Goal: Task Accomplishment & Management: Complete application form

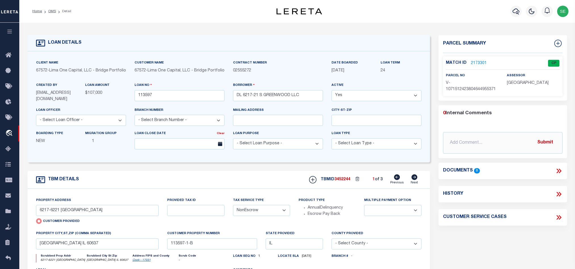
select select "NonEscrow"
click at [515, 193] on div "Parcel Summary Match ID 2173301 0" at bounding box center [502, 192] width 137 height 315
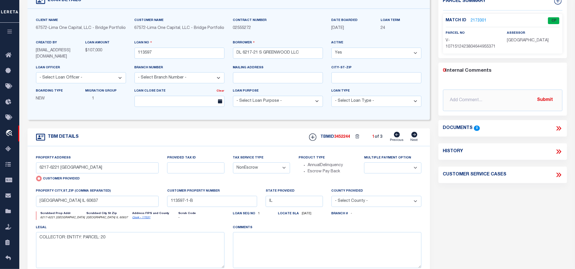
scroll to position [43, 0]
click at [484, 200] on div "Parcel Summary Match ID 2173301 0" at bounding box center [502, 150] width 137 height 315
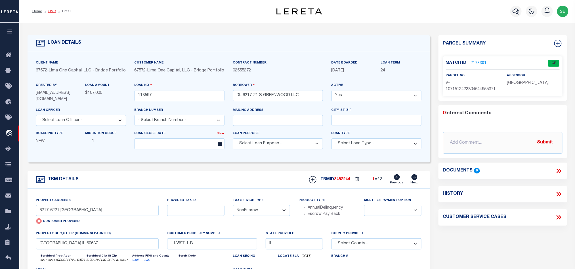
click at [52, 12] on link "OMS" at bounding box center [52, 11] width 8 height 3
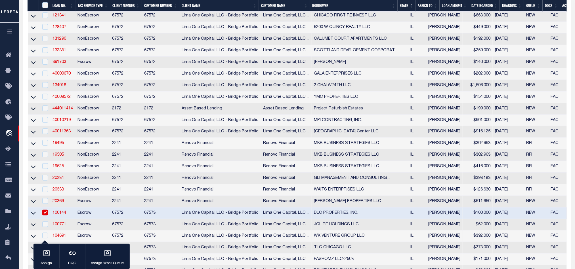
scroll to position [298, 0]
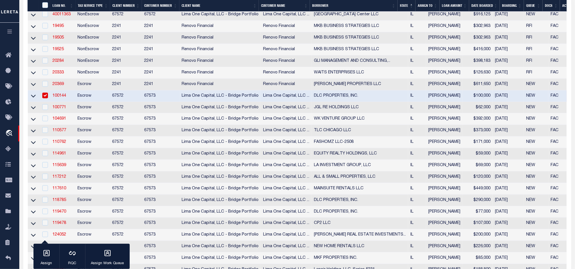
click at [88, 101] on td "Escrow" at bounding box center [92, 96] width 35 height 12
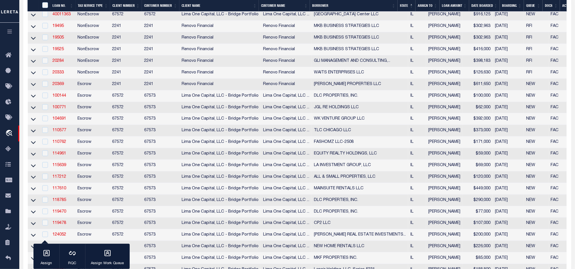
checkbox input "false"
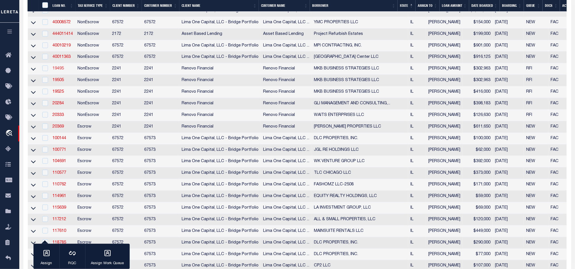
click at [61, 71] on link "19495" at bounding box center [57, 69] width 11 height 4
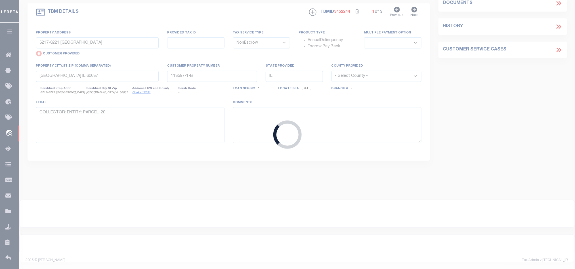
scroll to position [180, 0]
type input "19495"
type input "MKB BUSINESS STRATEGIES LLC"
select select
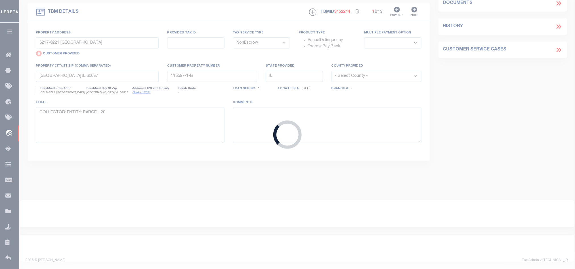
type input "[GEOGRAPHIC_DATA]"
type input "[GEOGRAPHIC_DATA] IL 60463"
select select "400"
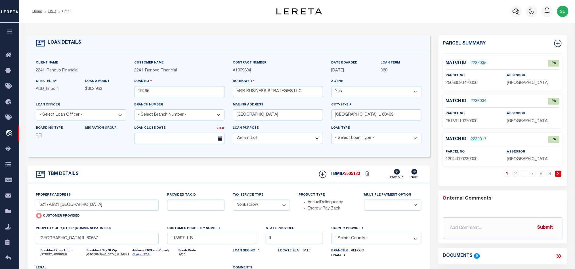
select select "14701"
select select "25066"
type input "[STREET_ADDRESS]"
radio input "false"
select select
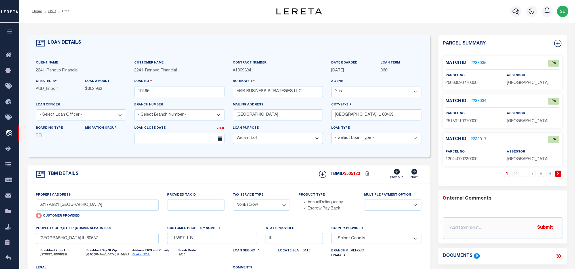
type input "[GEOGRAPHIC_DATA], IL 60612"
type input "a0kUS00000AjMWU"
select select
type textarea "LEGAL REQUIRED"
click at [51, 10] on link "OMS" at bounding box center [52, 11] width 8 height 3
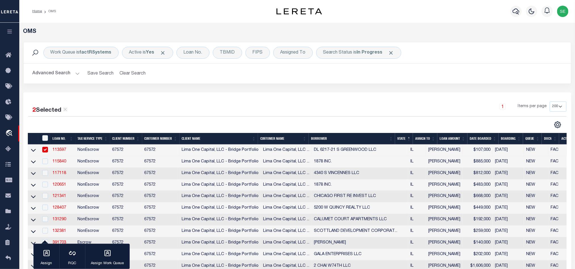
scroll to position [213, 0]
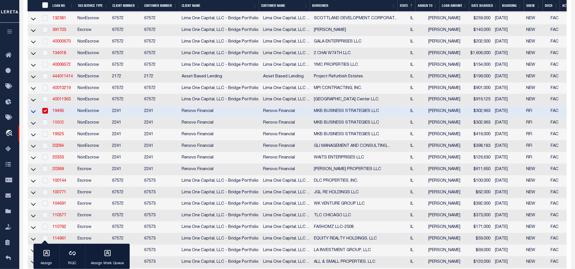
click at [59, 124] on link "19505" at bounding box center [57, 123] width 11 height 4
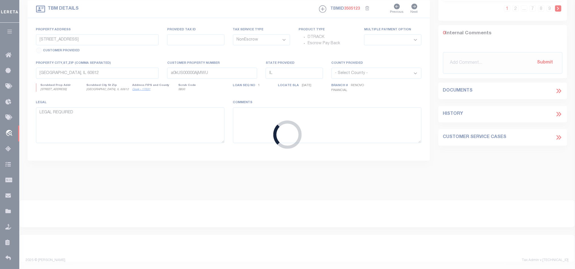
type input "19505"
type input "[STREET_ADDRESS]"
select select
type input "a0kUS00000AjYCf"
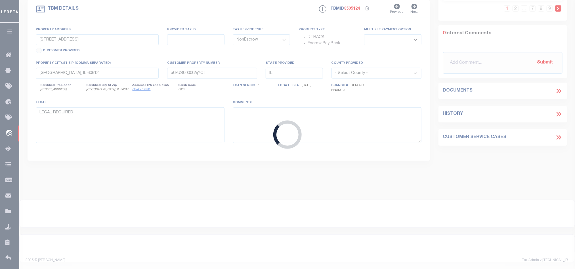
select select
select select "25066"
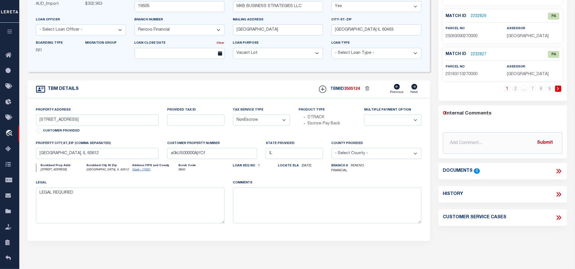
scroll to position [0, 0]
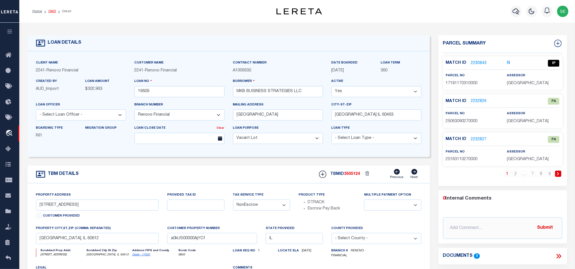
click at [51, 10] on link "OMS" at bounding box center [52, 11] width 8 height 3
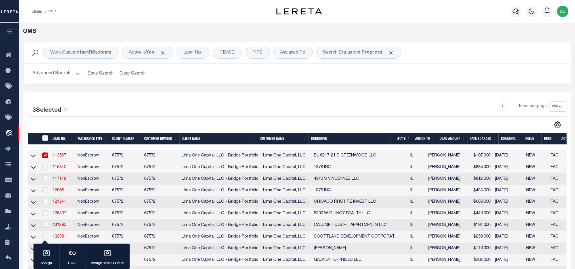
scroll to position [128, 0]
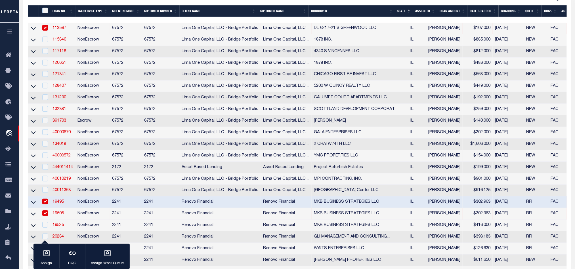
click at [62, 157] on link "40008572" at bounding box center [61, 156] width 18 height 4
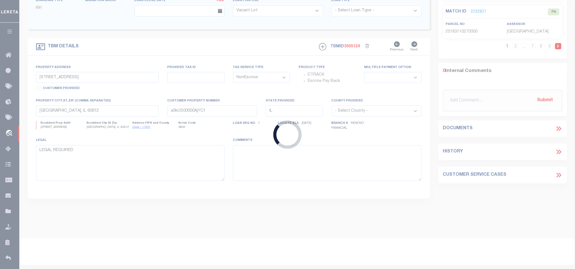
type input "40008572"
type input "YMC PROPERTIES LLC"
select select
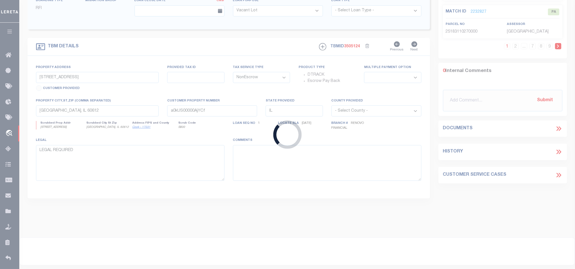
select select "10"
select select
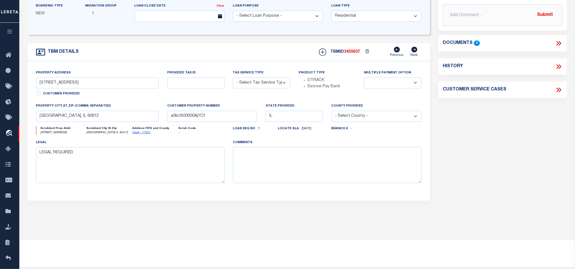
type input "[STREET_ADDRESS]"
radio input "true"
select select "NonEscrow"
select select
type input "[GEOGRAPHIC_DATA] IL 60473"
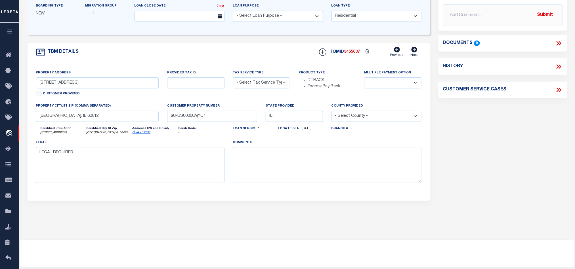
type input "40008572-1"
type textarea "SEE FILE1"
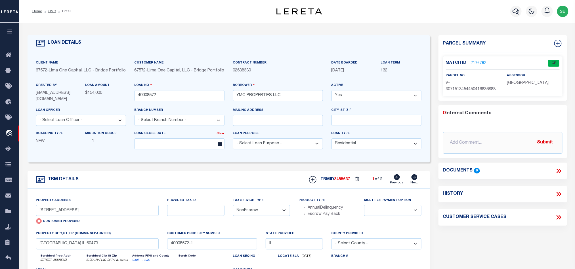
click at [413, 180] on icon at bounding box center [414, 177] width 6 height 6
type input "[STREET_ADDRESS]"
radio input "false"
type input "29-15-207-012-0000"
select select
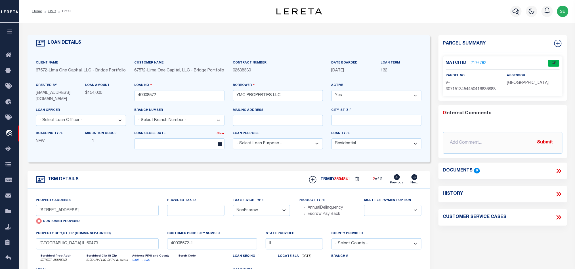
type input "[GEOGRAPHIC_DATA] IL 60473"
type input "40008572-1-B"
select select
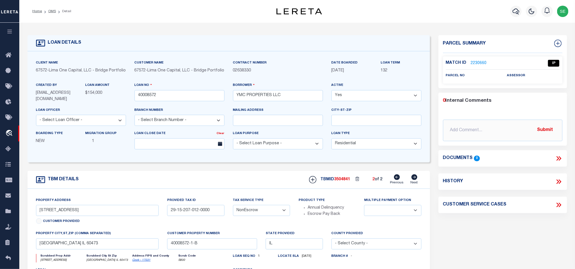
click at [396, 180] on icon at bounding box center [397, 177] width 6 height 6
type input "[STREET_ADDRESS]"
radio input "true"
select select
type input "[GEOGRAPHIC_DATA] IL 60473"
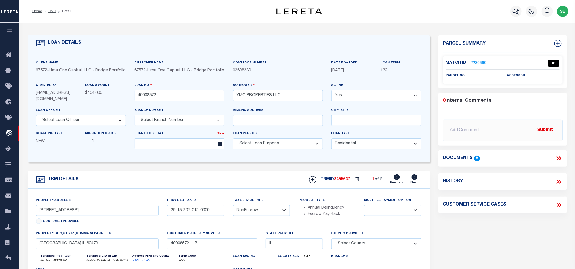
type input "40008572-1"
type textarea "SEE FILE1"
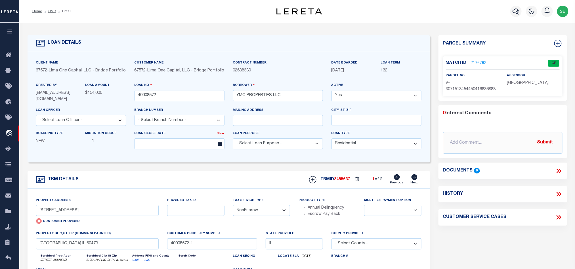
click at [282, 178] on div "TBM DETAILS TBMID 3455637 1 of 2 Next" at bounding box center [229, 180] width 402 height 18
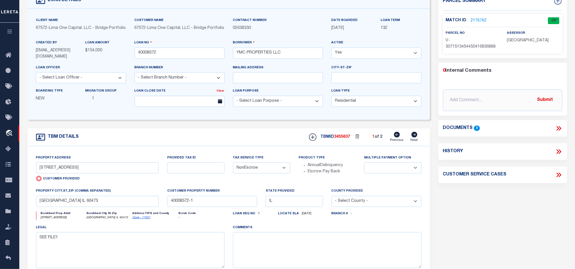
click at [517, 218] on div "Parcel Summary Match ID 2176762 0" at bounding box center [502, 150] width 137 height 315
click at [249, 136] on div "TBM DETAILS TBMID 3455637 1 of 2 Next" at bounding box center [229, 137] width 402 height 18
click at [479, 22] on link "2176762" at bounding box center [478, 21] width 16 height 6
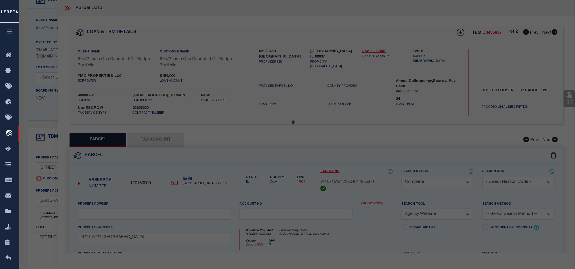
select select "AS"
select select
checkbox input "false"
select select "CP"
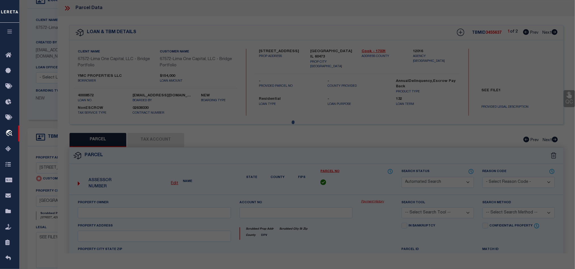
select select "AGW"
select select
type input "[STREET_ADDRESS]"
checkbox input "false"
type input "[GEOGRAPHIC_DATA] IL 60473"
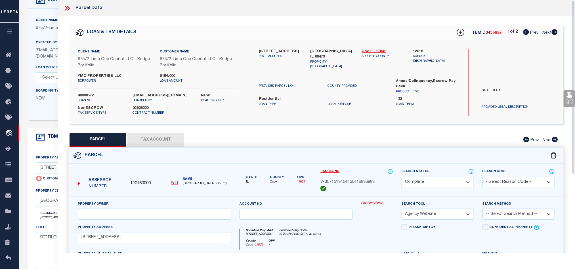
click at [156, 135] on button "Tax Account" at bounding box center [155, 140] width 57 height 14
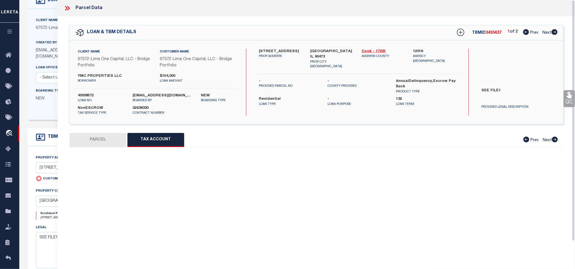
select select "100"
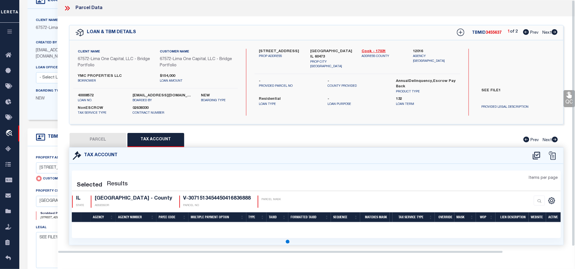
select select "100"
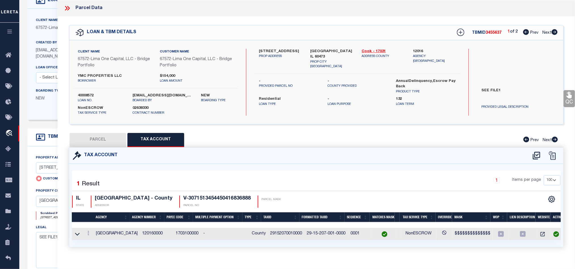
click at [97, 140] on button "PARCEL" at bounding box center [97, 140] width 57 height 14
select select "AS"
select select
checkbox input "false"
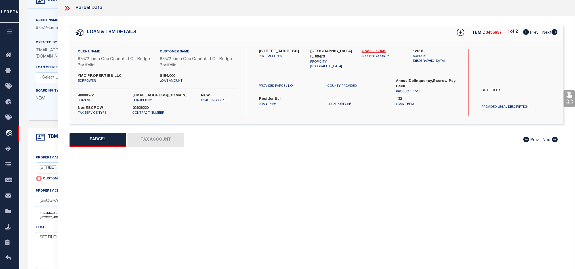
select select "CP"
select select "AGW"
select select
type input "[STREET_ADDRESS]"
checkbox input "false"
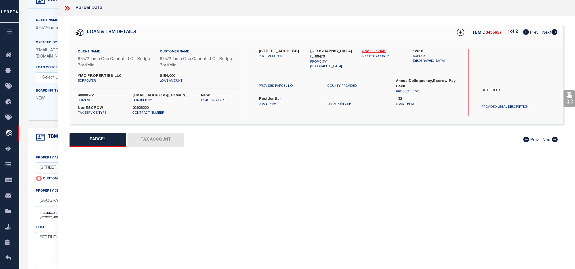
type input "[GEOGRAPHIC_DATA] IL 60473"
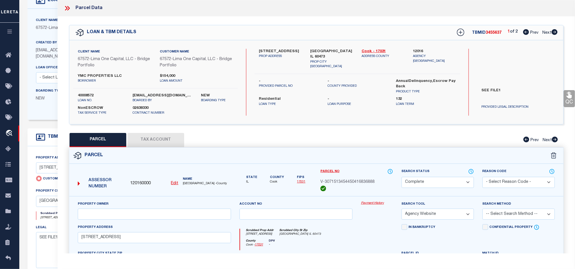
click at [358, 162] on div "Parcel" at bounding box center [316, 156] width 494 height 16
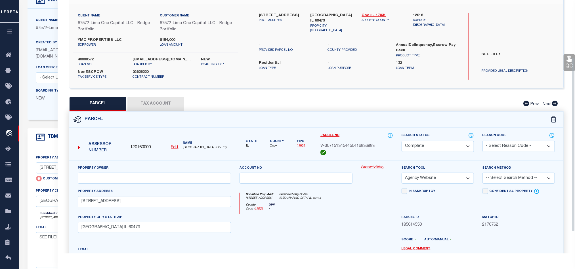
scroll to position [85, 0]
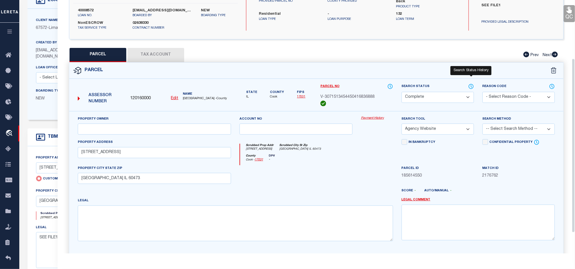
click at [472, 88] on icon at bounding box center [471, 86] width 6 height 6
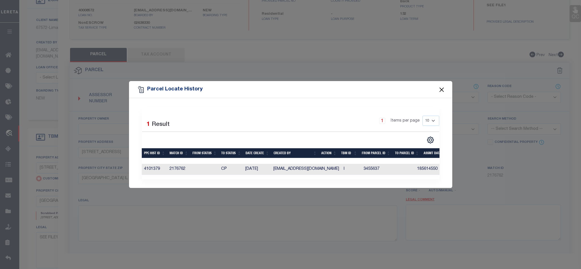
click at [443, 88] on button "Close" at bounding box center [441, 89] width 7 height 7
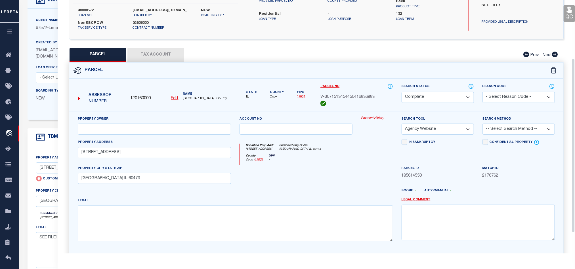
click at [330, 167] on div at bounding box center [295, 176] width 121 height 23
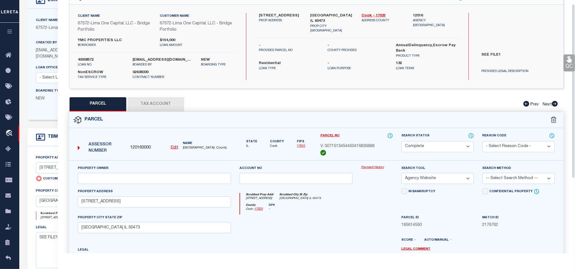
scroll to position [0, 0]
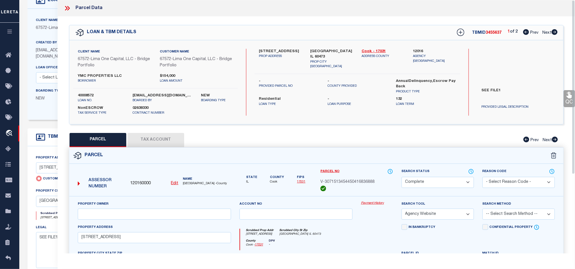
click at [66, 11] on icon at bounding box center [67, 8] width 7 height 7
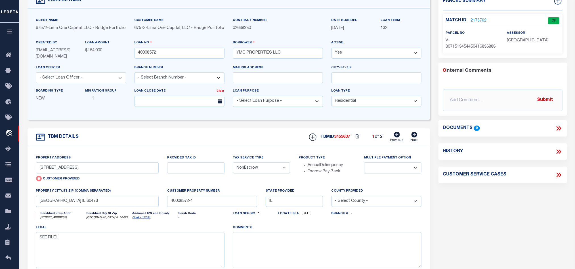
click at [249, 142] on div "TBM DETAILS TBMID 3455637 1 of 2 Next" at bounding box center [229, 137] width 402 height 18
click at [414, 137] on icon at bounding box center [414, 135] width 6 height 6
type input "[STREET_ADDRESS]"
radio input "false"
type input "29-15-207-012-0000"
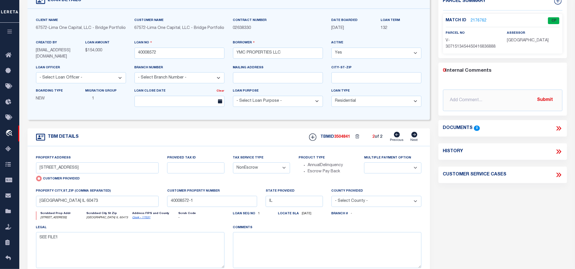
select select
type input "[GEOGRAPHIC_DATA] IL 60473"
type input "40008572-1-B"
select select
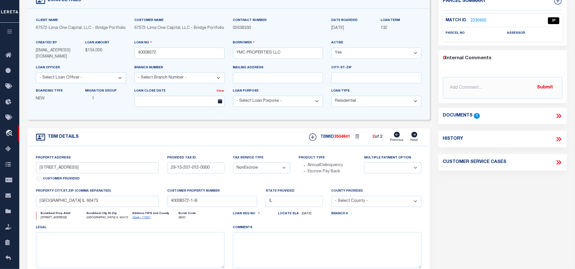
click at [396, 138] on icon at bounding box center [397, 135] width 6 height 6
type input "[STREET_ADDRESS]"
radio input "true"
select select
type input "[GEOGRAPHIC_DATA] IL 60473"
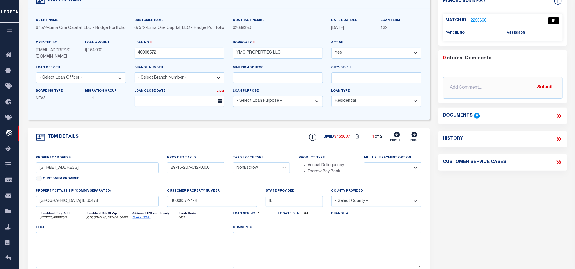
type input "40008572-1"
type textarea "SEE FILE1"
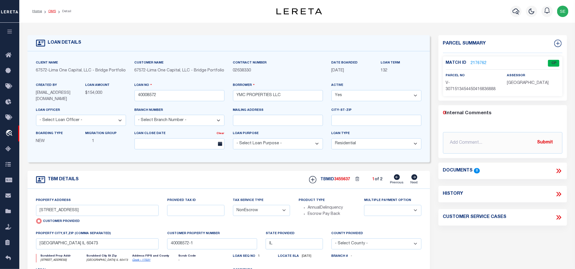
click at [53, 10] on link "OMS" at bounding box center [52, 11] width 8 height 3
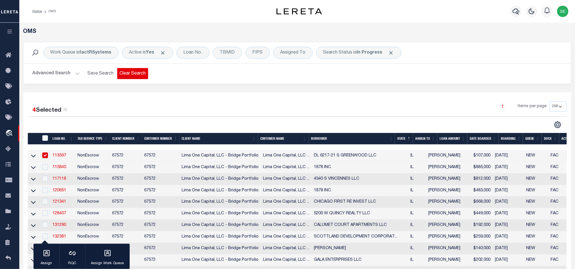
click at [123, 75] on button "Clear Search" at bounding box center [132, 73] width 31 height 11
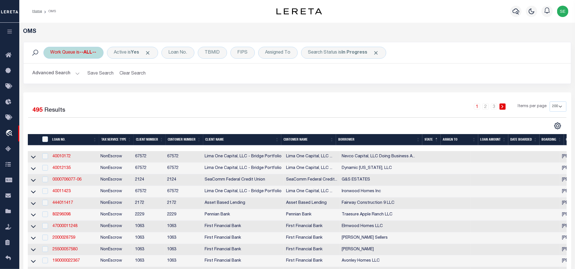
click at [74, 53] on div "Work Queue is --ALL--" at bounding box center [73, 53] width 60 height 12
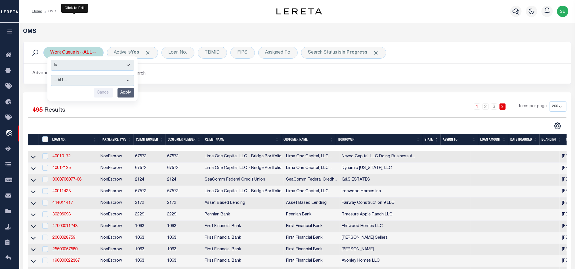
click at [92, 80] on select "--ALL-- factRSystems General ThoughtFocus" at bounding box center [92, 80] width 83 height 11
select select "FAC"
click at [51, 76] on select "--ALL-- factRSystems General ThoughtFocus" at bounding box center [92, 80] width 83 height 11
click at [127, 93] on input "Apply" at bounding box center [125, 92] width 17 height 9
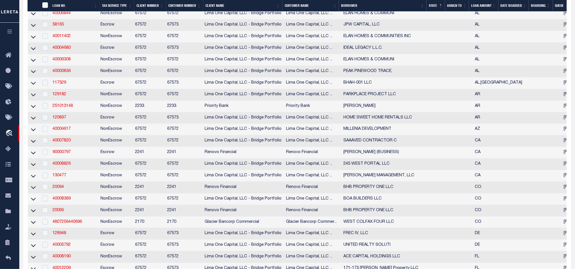
scroll to position [581, 0]
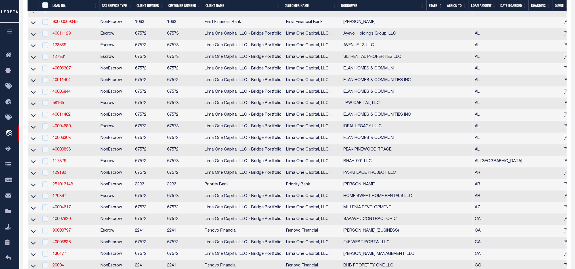
click at [61, 36] on link "40011129" at bounding box center [61, 34] width 18 height 4
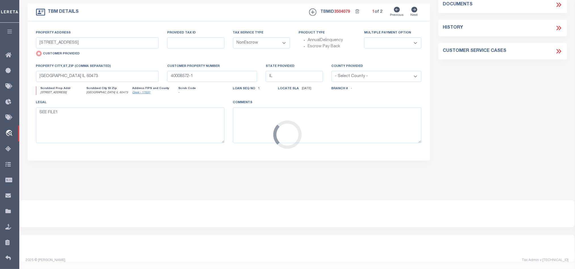
type input "40011129"
type input "Ayevol Holdings Group, LLC"
select select
type input "[STREET_ADDRESS]"
type input "Meridianville AL 35759"
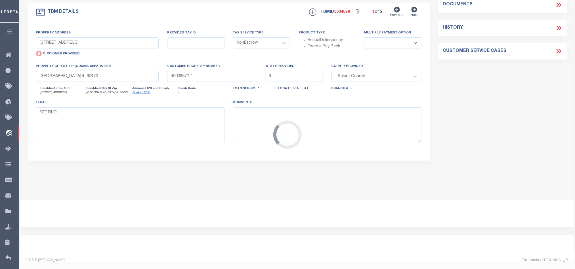
select select
select select "Escrow"
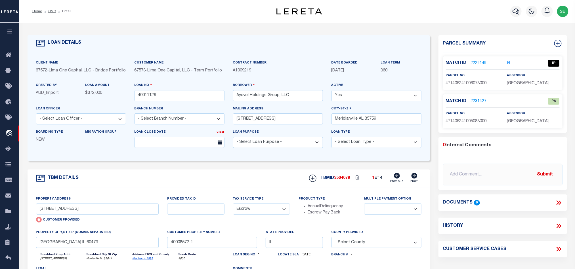
select select "26297"
type input "[STREET_ADDRESS]"
radio input "false"
type input "14-06-24-1-006-073.000"
select select
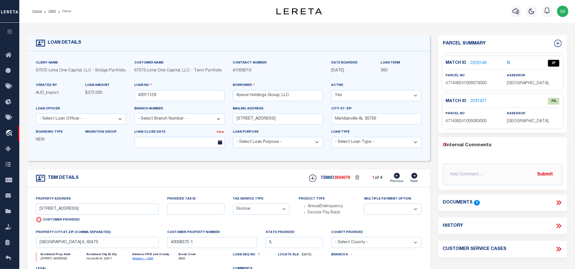
type input "Huntsville AL 35811"
type input "40011129-1"
type input "AL"
select select
click at [413, 179] on icon at bounding box center [414, 176] width 6 height 6
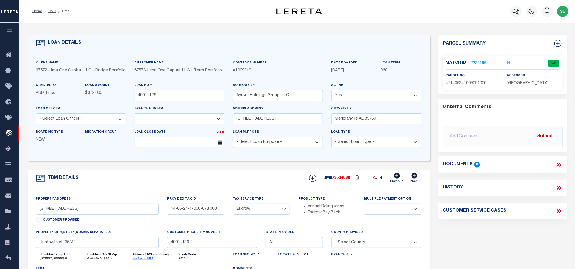
type input "[STREET_ADDRESS]"
type input "14-06-24-1-005-091.000"
select select
type input "40011129-3"
select select
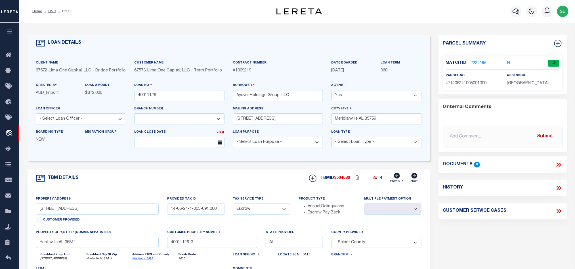
click at [413, 179] on icon at bounding box center [414, 176] width 6 height 6
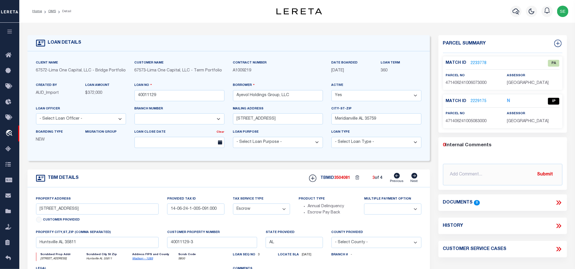
type input "[STREET_ADDRESS]"
type input "14-06-24-1-005-083.000"
select select
type input "40011129-2"
select select
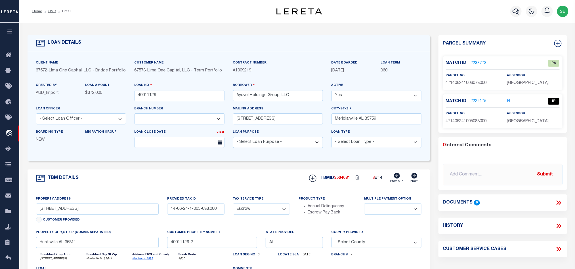
click at [413, 179] on icon at bounding box center [414, 176] width 6 height 6
type input "[STREET_ADDRESS][PERSON_NAME]"
type input "14-05-15-4-003-006.000"
select select
type input "[GEOGRAPHIC_DATA] AL 35810"
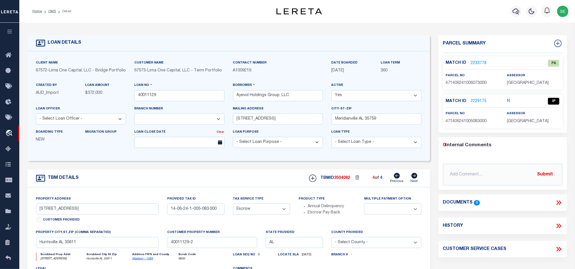
type input "40011129-4"
select select
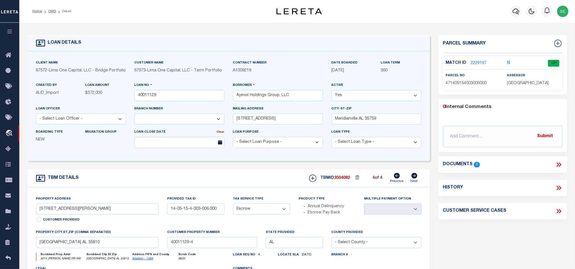
click at [395, 179] on icon at bounding box center [397, 176] width 6 height 6
type input "[STREET_ADDRESS]"
type input "14-06-24-1-005-083.000"
select select
type input "Huntsville AL 35811"
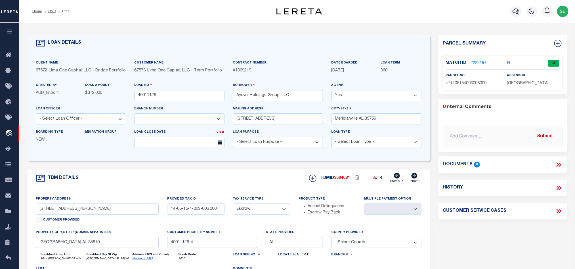
type input "40011129-2"
select select
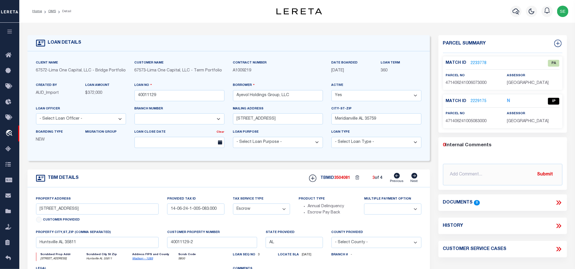
click at [395, 179] on icon at bounding box center [397, 176] width 6 height 6
type input "[STREET_ADDRESS]"
type input "14-06-24-1-005-091.000"
select select
type input "40011129-3"
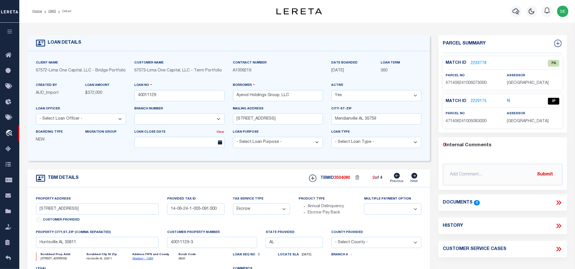
select select
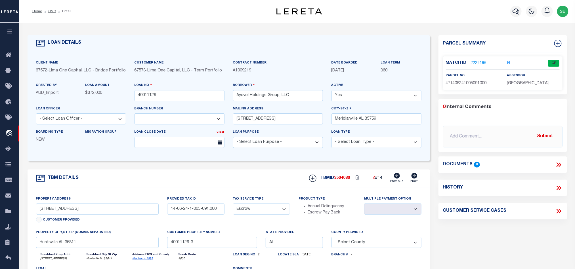
click at [395, 179] on icon at bounding box center [397, 176] width 6 height 6
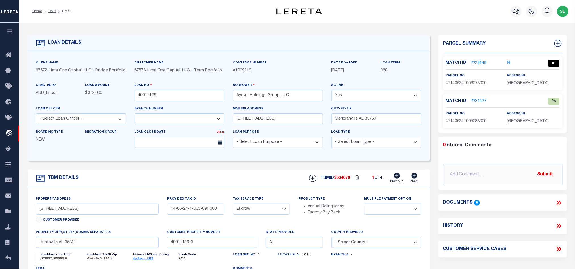
type input "[STREET_ADDRESS]"
type input "14-06-24-1-006-073.000"
select select
type input "40011129-1"
select select
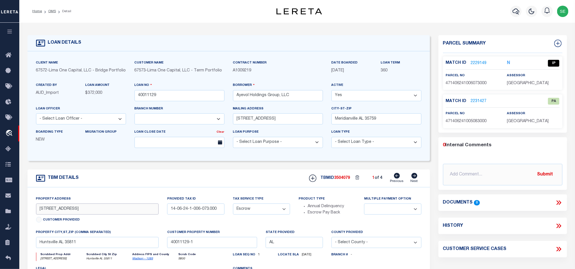
click at [66, 214] on input "[STREET_ADDRESS]" at bounding box center [97, 209] width 123 height 11
click at [181, 177] on div "TBM DETAILS TBMID 3504079 1 of 4 Next" at bounding box center [229, 179] width 402 height 18
click at [478, 61] on link "2229149" at bounding box center [478, 63] width 16 height 6
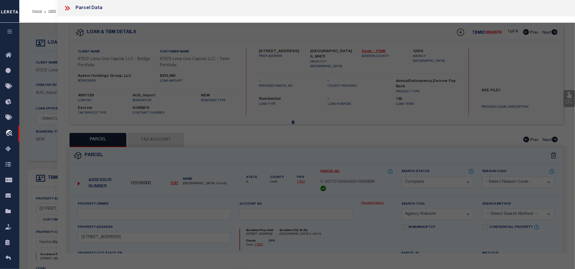
select select "AS"
select select
checkbox input "false"
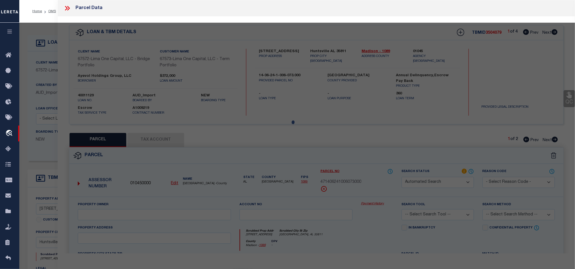
select select "IP"
type input "AYEVOL HOLDINGS GROUP LLC"
select select "ATL"
select select "ADD"
type input "[STREET_ADDRESS]"
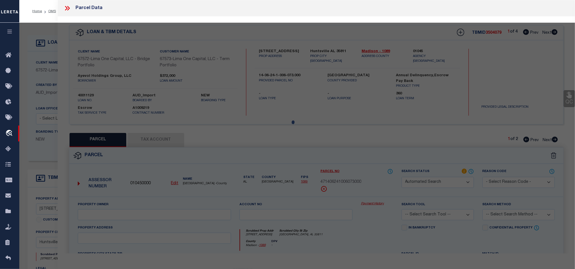
checkbox input "false"
type input "[GEOGRAPHIC_DATA], AL 35811"
type textarea "***ERROR ON DEED*** LOT 35 BLK *A* COLONIAL HILL ADD PB 1 PG 218"
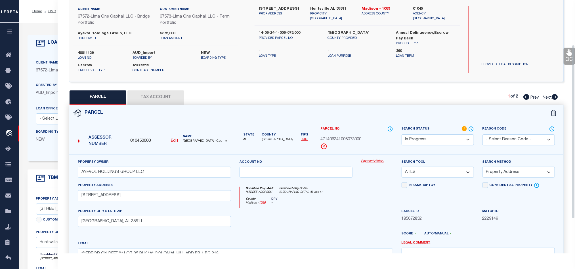
scroll to position [85, 0]
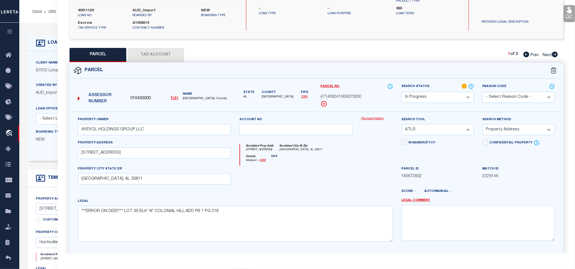
click at [153, 55] on button "Tax Account" at bounding box center [155, 55] width 57 height 14
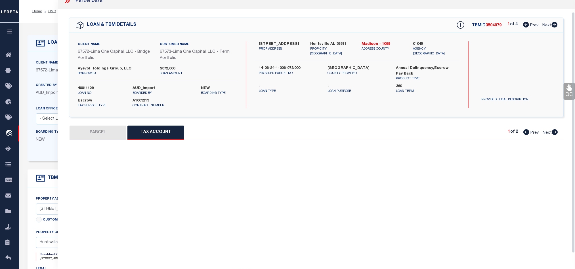
scroll to position [13, 0]
select select "100"
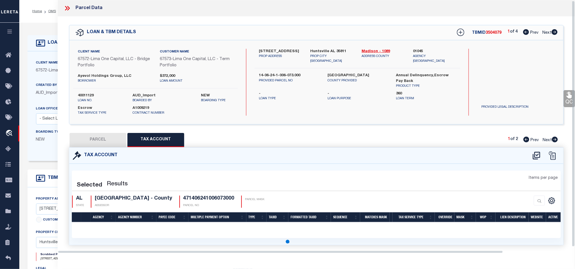
select select "100"
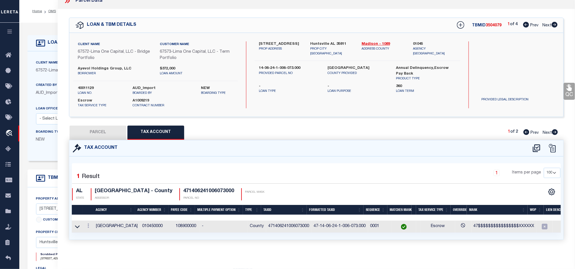
click at [108, 130] on button "PARCEL" at bounding box center [97, 133] width 57 height 14
select select "AS"
select select
checkbox input "false"
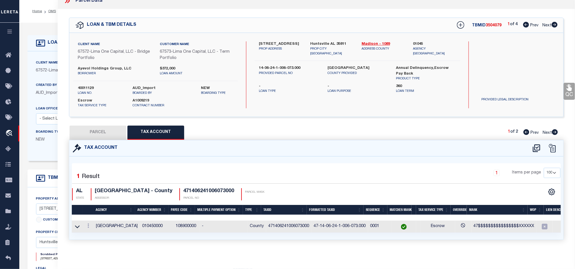
checkbox input "false"
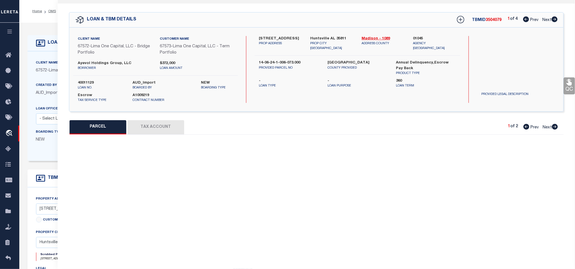
select select "IP"
type input "AYEVOL HOLDINGS GROUP LLC"
select select "ATL"
select select "ADD"
type input "[STREET_ADDRESS]"
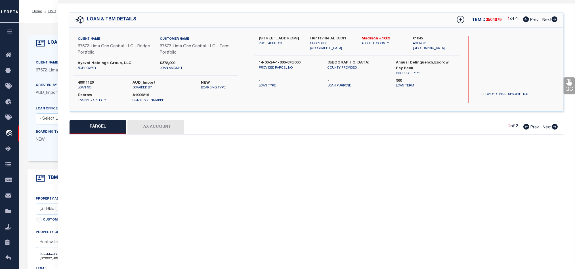
checkbox input "false"
type input "[GEOGRAPHIC_DATA], AL 35811"
type textarea "***ERROR ON DEED*** LOT 35 BLK *A* COLONIAL HILL ADD PB 1 PG 218"
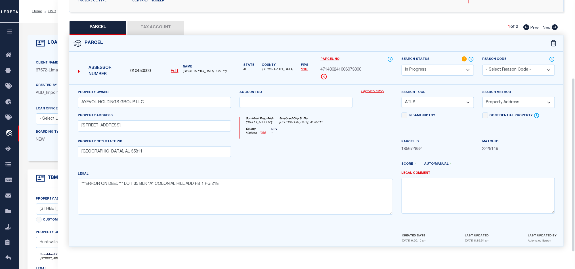
scroll to position [116, 0]
click at [332, 156] on div at bounding box center [295, 150] width 121 height 23
click at [444, 60] on div "Search Status Automated Search Bad Parcel Complete Duplicate Parcel High Dollar…" at bounding box center [437, 66] width 72 height 20
click at [438, 68] on select "Automated Search Bad Parcel Complete Duplicate Parcel High Dollar Reporting In …" at bounding box center [437, 70] width 72 height 11
select select "CP"
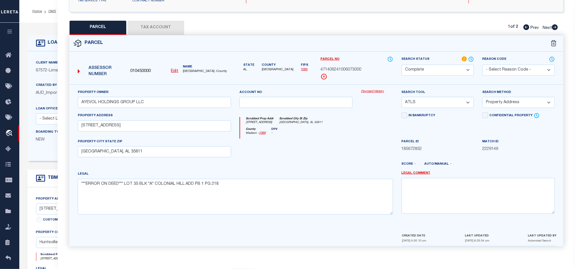
drag, startPoint x: 335, startPoint y: 138, endPoint x: 371, endPoint y: 139, distance: 35.5
click at [335, 139] on div at bounding box center [295, 150] width 121 height 23
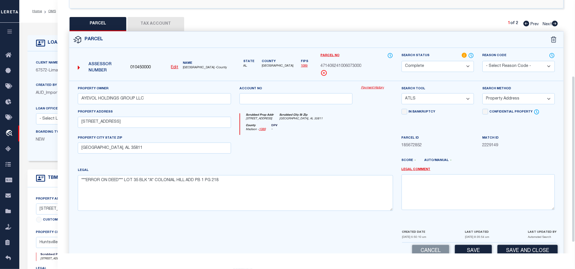
scroll to position [73, 0]
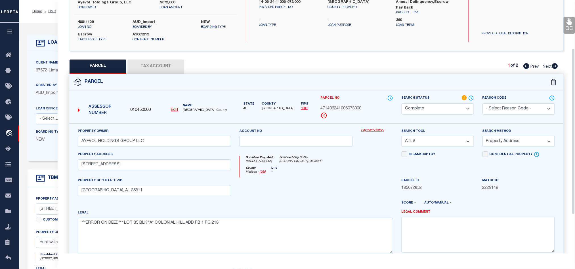
click at [563, 28] on link "QC" at bounding box center [568, 25] width 11 height 17
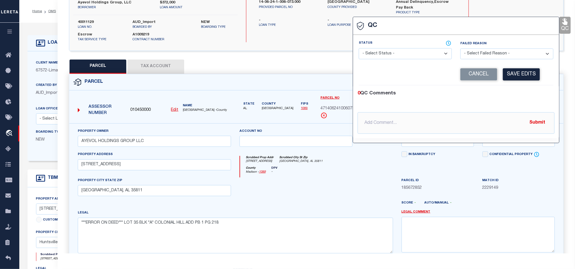
drag, startPoint x: 400, startPoint y: 58, endPoint x: 426, endPoint y: 58, distance: 26.4
click at [400, 58] on select "- Select Status - Ready to QC Correct Incorrect" at bounding box center [404, 53] width 93 height 11
select select "COR"
click at [509, 87] on div "0 QC Comments @[PERSON_NAME] @[PERSON_NAME] @[PERSON_NAME] @[PERSON_NAME] @[PER…" at bounding box center [456, 111] width 206 height 53
click at [520, 74] on button "Save Edits" at bounding box center [521, 74] width 37 height 12
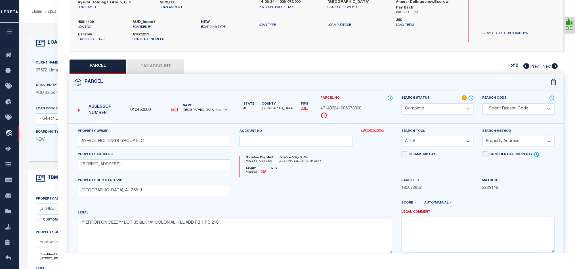
click at [356, 169] on div "County [GEOGRAPHIC_DATA] - 1089 DPV -" at bounding box center [316, 171] width 153 height 11
click at [503, 142] on select "-- Select Search Method -- Property Address Legal Liability Info Provided" at bounding box center [518, 141] width 72 height 11
click at [482, 138] on select "-- Select Search Method -- Property Address Legal Liability Info Provided" at bounding box center [518, 141] width 72 height 11
click at [495, 147] on select "-- Select Search Method -- Property Address Legal Liability Info Provided" at bounding box center [518, 141] width 72 height 11
select select "ADD"
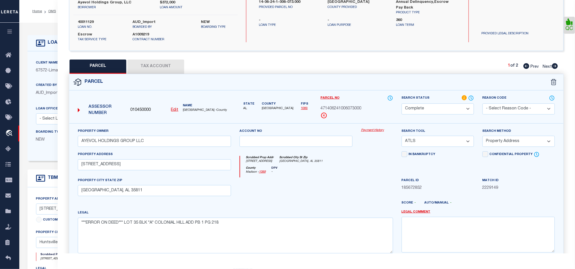
click at [482, 138] on select "-- Select Search Method -- Property Address Legal Liability Info Provided" at bounding box center [518, 141] width 72 height 11
drag, startPoint x: 455, startPoint y: 143, endPoint x: 455, endPoint y: 146, distance: 3.2
click at [455, 143] on select "-- Select Search Tool -- 3rd Party Website Agency File Agency Website ATLS CNV-…" at bounding box center [437, 141] width 72 height 11
select select "AGW"
click at [401, 138] on select "-- Select Search Tool -- 3rd Party Website Agency File Agency Website ATLS CNV-…" at bounding box center [437, 141] width 72 height 11
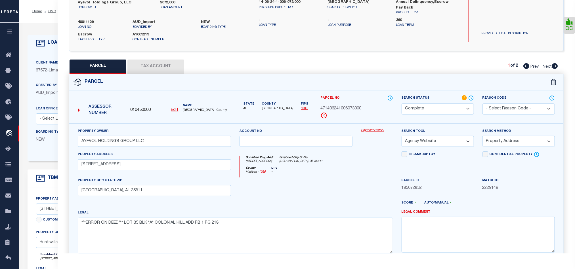
click at [338, 178] on div "County [GEOGRAPHIC_DATA] - 1089 DPV -" at bounding box center [316, 171] width 153 height 11
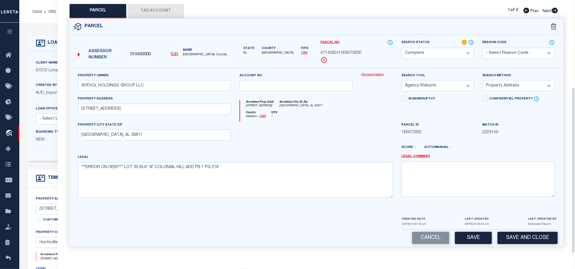
scroll to position [133, 0]
click at [471, 239] on button "Save" at bounding box center [473, 238] width 37 height 12
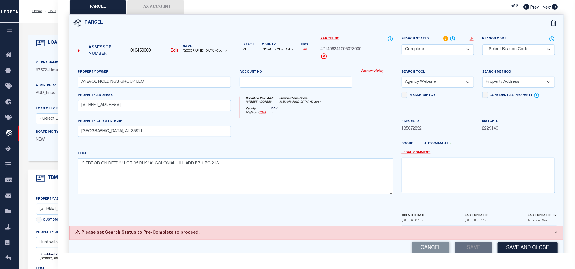
click at [437, 51] on select "Automated Search Bad Parcel Complete Duplicate Parcel High Dollar Reporting In …" at bounding box center [437, 49] width 72 height 11
click at [401, 45] on select "Automated Search Bad Parcel Complete Duplicate Parcel High Dollar Reporting In …" at bounding box center [437, 49] width 72 height 11
click at [342, 136] on div at bounding box center [295, 129] width 121 height 23
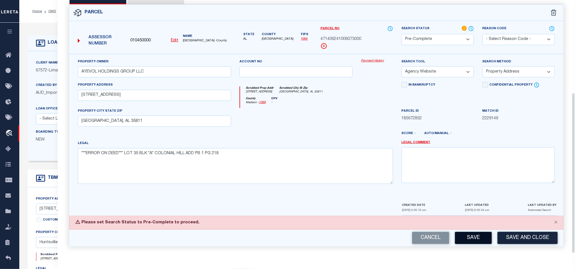
click at [463, 237] on button "Save" at bounding box center [473, 238] width 37 height 12
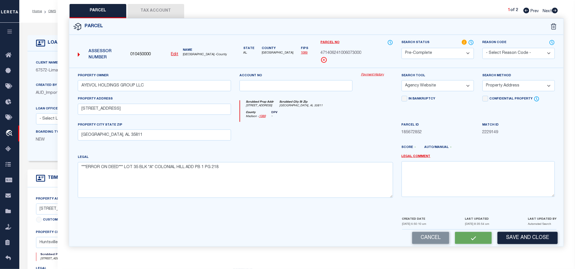
select select "AS"
select select
checkbox input "false"
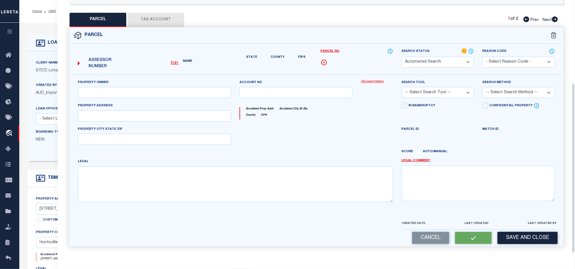
select select "PC"
type input "AYEVOL HOLDINGS GROUP LLC"
select select "AGW"
select select "ADD"
type input "[STREET_ADDRESS]"
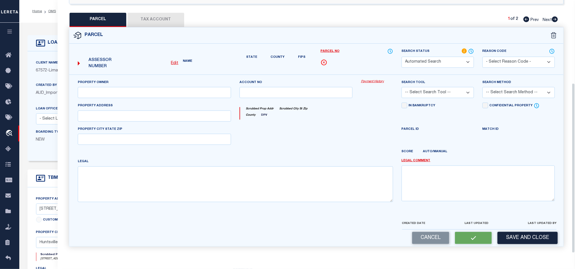
type input "[GEOGRAPHIC_DATA], AL 35811"
type textarea "***ERROR ON DEED*** LOT 35 BLK *A* COLONIAL HILL ADD PB 1 PG 218"
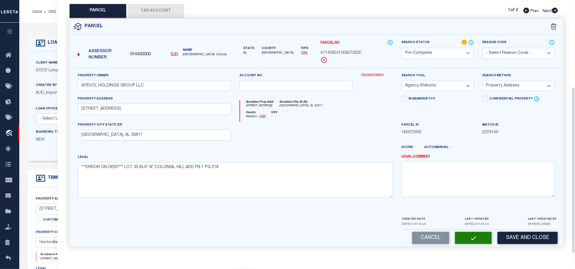
click at [337, 133] on div at bounding box center [295, 133] width 121 height 23
click at [153, 14] on button "Tax Account" at bounding box center [155, 11] width 57 height 14
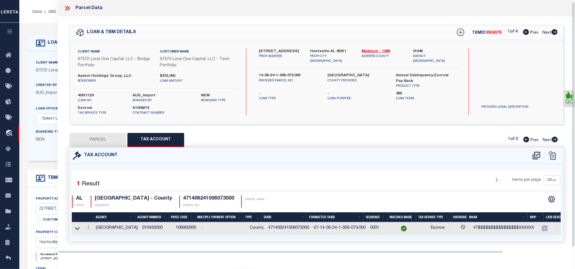
scroll to position [13, 0]
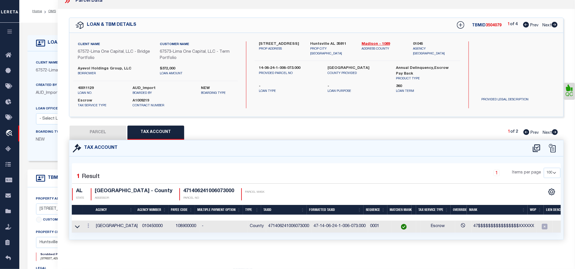
click at [94, 126] on button "PARCEL" at bounding box center [97, 133] width 57 height 14
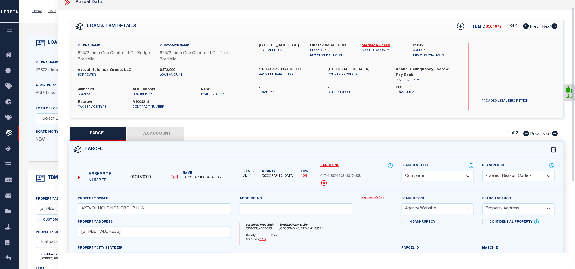
scroll to position [0, 0]
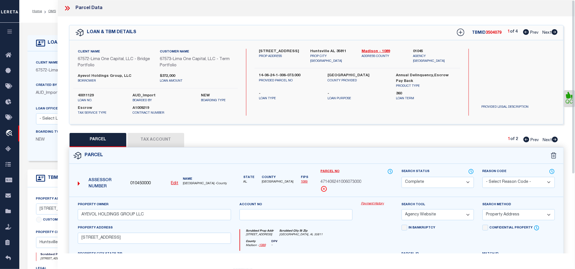
click at [67, 10] on icon at bounding box center [67, 8] width 7 height 7
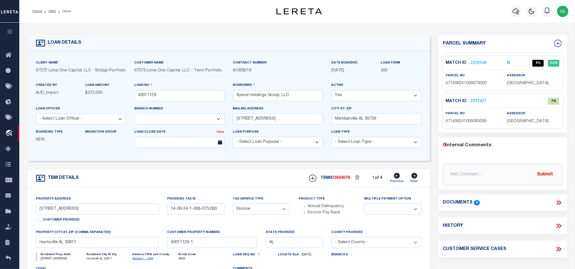
click at [480, 102] on link "2231427" at bounding box center [478, 101] width 16 height 6
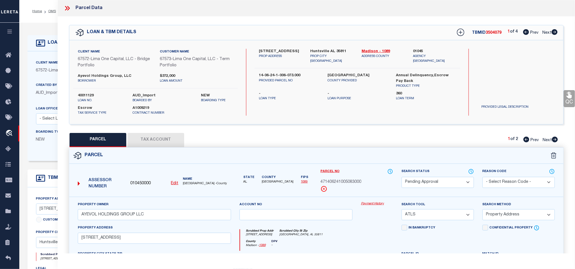
scroll to position [85, 0]
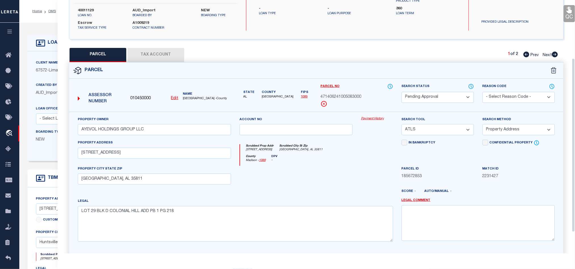
click at [450, 100] on select "Automated Search Bad Parcel Complete Duplicate Parcel High Dollar Reporting In …" at bounding box center [437, 97] width 72 height 11
click at [401, 93] on select "Automated Search Bad Parcel Complete Duplicate Parcel High Dollar Reporting In …" at bounding box center [437, 97] width 72 height 11
click at [508, 93] on select "- Select Reason Code - 099 - Other (Provide additional detail) ACT - Agency Cha…" at bounding box center [518, 97] width 72 height 11
click at [482, 93] on select "- Select Reason Code - 099 - Other (Provide additional detail) ACT - Agency Cha…" at bounding box center [518, 97] width 72 height 11
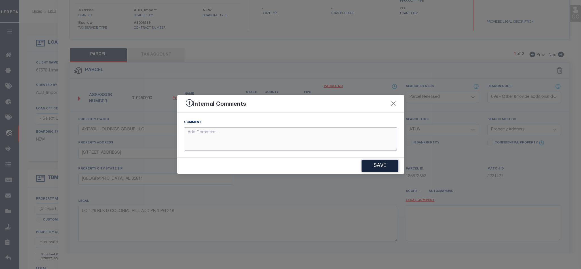
click at [329, 131] on textarea at bounding box center [290, 139] width 213 height 24
paste textarea "Parcel not required."
click at [384, 168] on button "Save" at bounding box center [380, 166] width 37 height 12
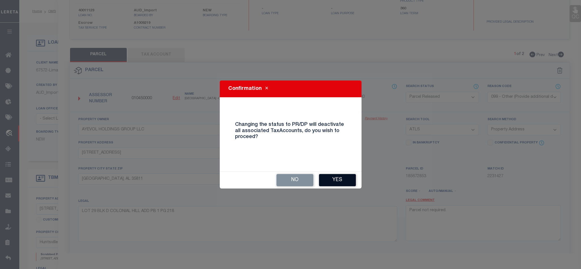
click at [338, 180] on button "Yes" at bounding box center [337, 180] width 37 height 12
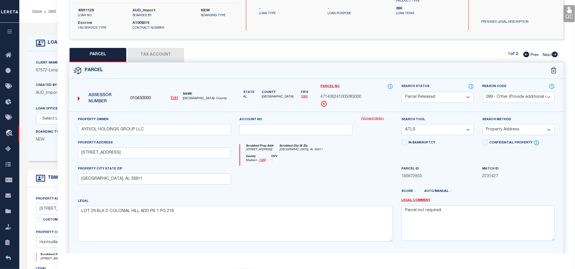
click at [327, 180] on div at bounding box center [295, 177] width 121 height 23
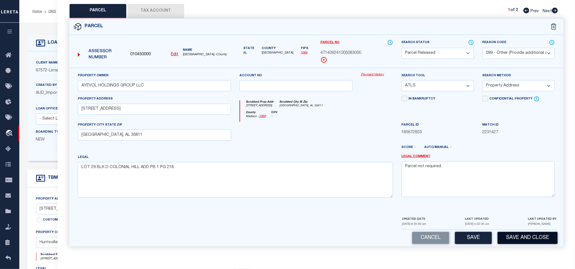
click at [530, 232] on button "Save and Close" at bounding box center [527, 238] width 60 height 12
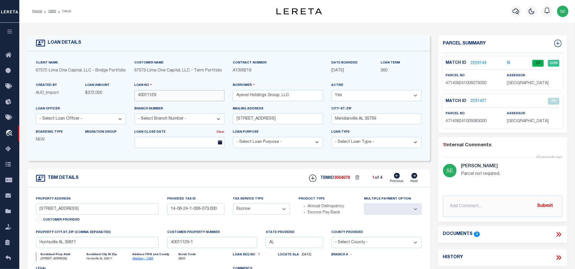
click at [171, 100] on input "40011129" at bounding box center [179, 95] width 90 height 11
click at [342, 179] on div "TBMID 3504079 1 of 4 Previous Next" at bounding box center [363, 178] width 117 height 11
click at [342, 180] on span "3504079" at bounding box center [342, 178] width 16 height 4
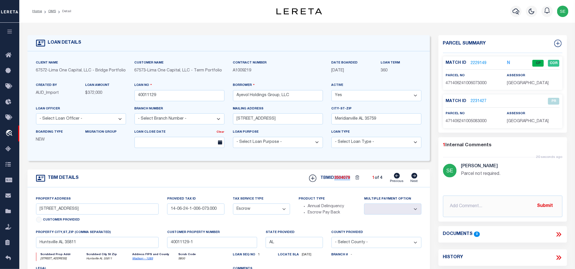
copy span "3504079"
click at [529, 85] on span "[GEOGRAPHIC_DATA]" at bounding box center [527, 83] width 42 height 4
copy div "[GEOGRAPHIC_DATA]"
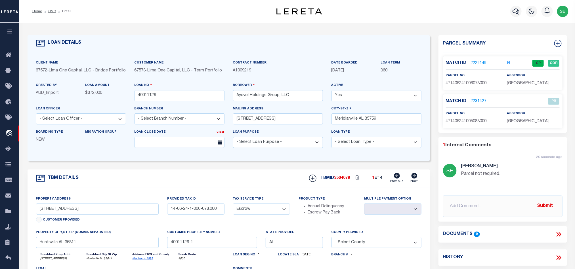
click at [462, 81] on p "471406241006073000" at bounding box center [472, 84] width 52 height 6
copy div "471406241006073000"
click at [295, 180] on div "TBM DETAILS TBMID 3504079 1 of 4 Next" at bounding box center [229, 179] width 402 height 18
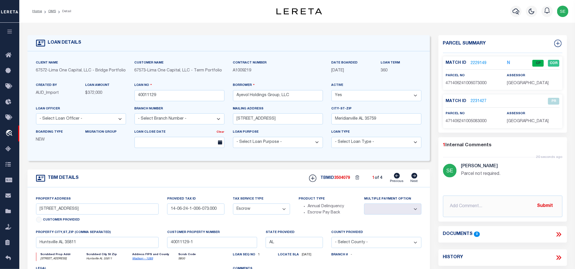
drag, startPoint x: 49, startPoint y: 11, endPoint x: 272, endPoint y: 139, distance: 257.0
click at [49, 11] on link "OMS" at bounding box center [52, 11] width 8 height 3
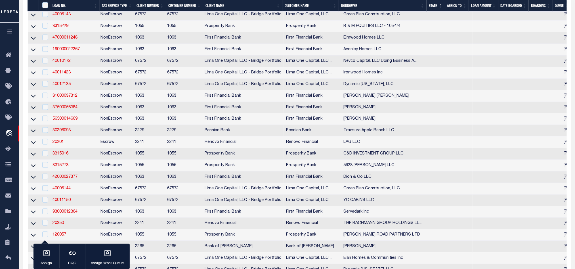
scroll to position [510, 0]
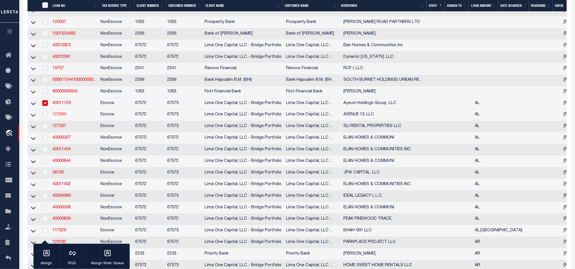
click at [59, 117] on link "123589" at bounding box center [59, 115] width 14 height 4
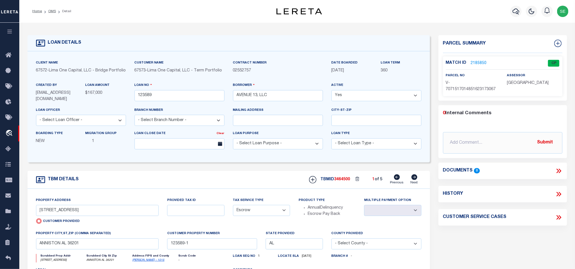
click at [412, 180] on icon at bounding box center [414, 177] width 6 height 6
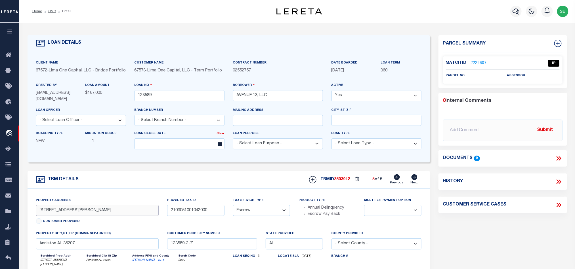
click at [54, 214] on input "[STREET_ADDRESS][PERSON_NAME]" at bounding box center [97, 210] width 123 height 11
click at [167, 184] on div "TBM DETAILS TBMID 3503912 5 of 5 Next" at bounding box center [229, 180] width 402 height 18
click at [500, 234] on div "Parcel Summary Match ID 2229607 0" at bounding box center [502, 195] width 137 height 320
click at [474, 61] on link "2229607" at bounding box center [478, 63] width 16 height 6
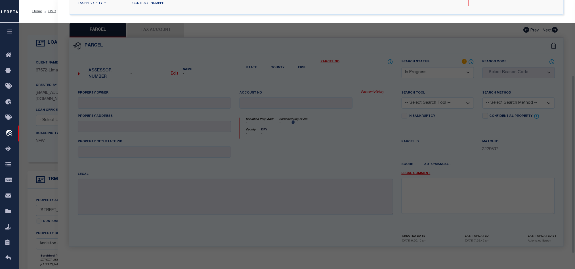
scroll to position [113, 0]
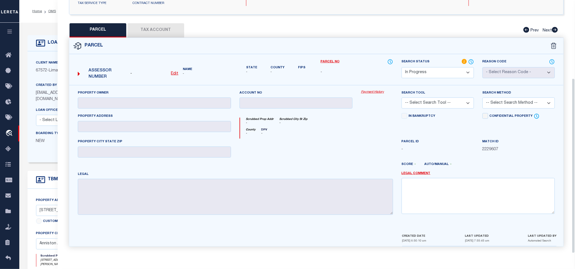
click at [336, 154] on div at bounding box center [295, 150] width 121 height 23
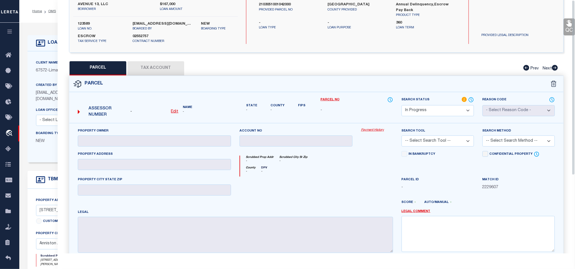
scroll to position [0, 0]
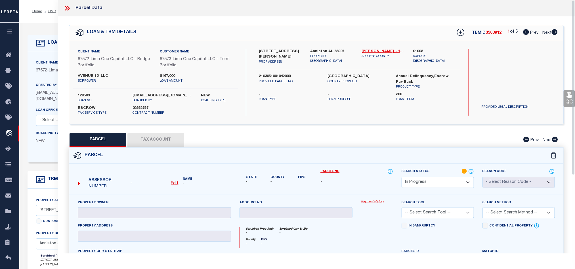
click at [174, 185] on u "Edit" at bounding box center [174, 183] width 7 height 4
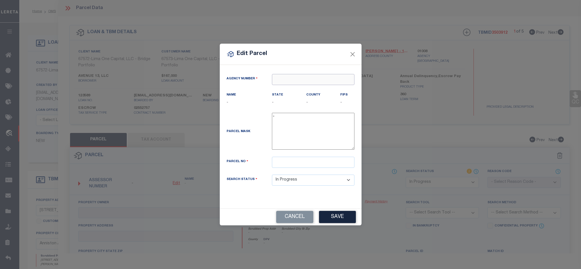
click at [294, 78] on input "text" at bounding box center [313, 79] width 83 height 11
click at [327, 85] on div "010080000 : [GEOGRAPHIC_DATA]" at bounding box center [313, 92] width 82 height 16
click at [279, 167] on input "text" at bounding box center [313, 162] width 83 height 11
paste input "21-03-05-1-001-042.000"
click at [336, 219] on button "Save" at bounding box center [337, 217] width 37 height 12
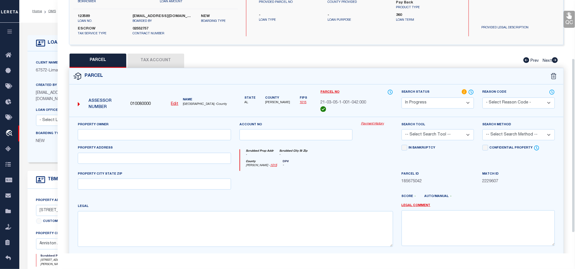
scroll to position [85, 0]
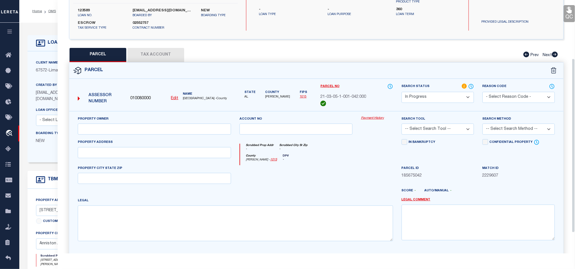
click at [204, 118] on div "Property Owner" at bounding box center [154, 125] width 153 height 19
drag, startPoint x: 198, startPoint y: 134, endPoint x: 328, endPoint y: 163, distance: 133.4
click at [198, 134] on input "text" at bounding box center [154, 129] width 153 height 11
paste input "AVENUE 13 LLC"
click at [328, 176] on div at bounding box center [295, 176] width 121 height 23
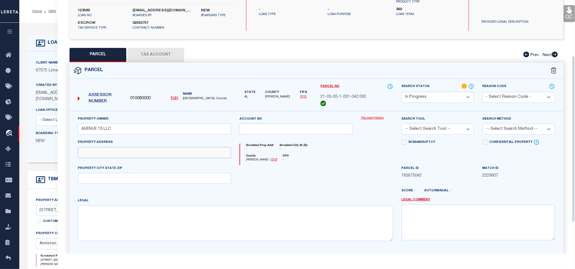
click at [219, 158] on input "text" at bounding box center [154, 152] width 153 height 11
paste input "[STREET_ADDRESS][PERSON_NAME]"
click at [283, 165] on div "County [GEOGRAPHIC_DATA] - 1015 DPV -" at bounding box center [316, 159] width 153 height 11
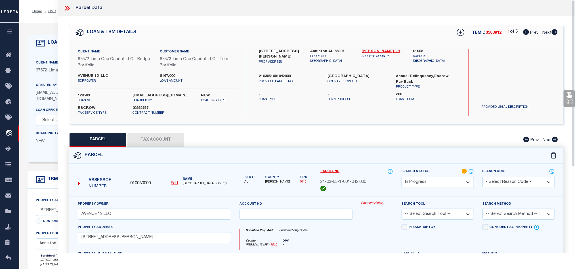
click at [324, 54] on label "Anniston AL 36207" at bounding box center [331, 52] width 43 height 6
copy div "Anniston AL 36207"
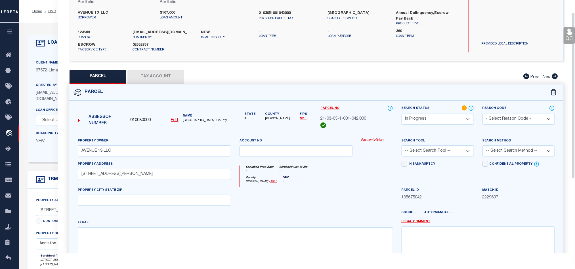
scroll to position [132, 0]
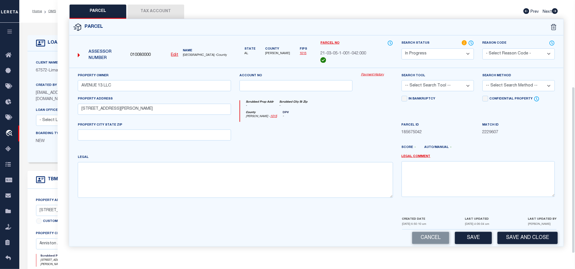
click at [186, 124] on div "PROPERTY CITY STATE ZIP" at bounding box center [154, 131] width 153 height 19
drag, startPoint x: 189, startPoint y: 135, endPoint x: 259, endPoint y: 138, distance: 70.7
click at [189, 135] on input "text" at bounding box center [154, 135] width 153 height 11
paste input "Anniston AL 36207"
click at [316, 138] on div at bounding box center [295, 133] width 121 height 23
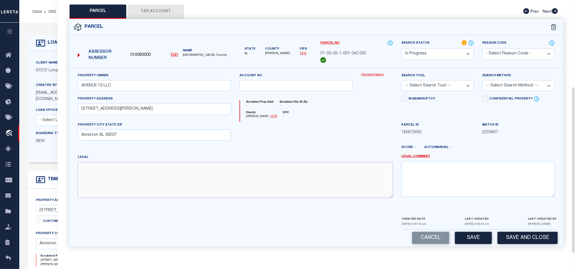
drag, startPoint x: 256, startPoint y: 179, endPoint x: 263, endPoint y: 179, distance: 7.7
click at [256, 179] on textarea at bounding box center [235, 180] width 315 height 36
paste textarea "SEC 05 TSP 16S RNG 08E [PERSON_NAME] SUB OF BLKS 519 520 521 522 BLK 520 LOT 2 …"
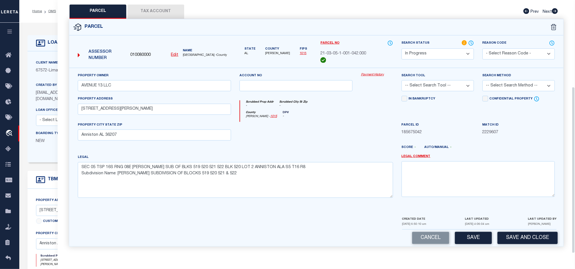
click at [364, 124] on div at bounding box center [376, 133] width 41 height 23
click at [502, 81] on select "-- Select Search Method -- Property Address Legal Liability Info Provided" at bounding box center [518, 85] width 72 height 11
click at [482, 80] on select "-- Select Search Method -- Property Address Legal Liability Info Provided" at bounding box center [518, 85] width 72 height 11
drag, startPoint x: 444, startPoint y: 84, endPoint x: 451, endPoint y: 89, distance: 8.2
click at [444, 84] on select "-- Select Search Tool -- 3rd Party Website Agency File Agency Website ATLS CNV-…" at bounding box center [437, 85] width 72 height 11
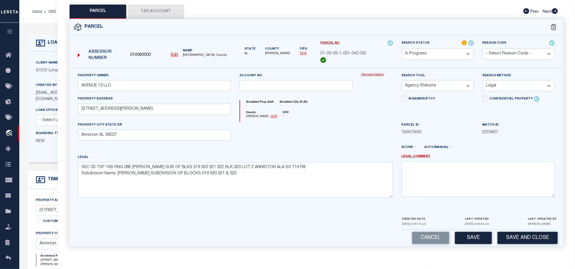
click at [401, 80] on select "-- Select Search Tool -- 3rd Party Website Agency File Agency Website ATLS CNV-…" at bounding box center [437, 85] width 72 height 11
click at [353, 124] on div at bounding box center [295, 133] width 121 height 23
click at [150, 19] on div "Parcel" at bounding box center [316, 27] width 494 height 16
click at [159, 7] on button "Tax Account" at bounding box center [155, 12] width 57 height 14
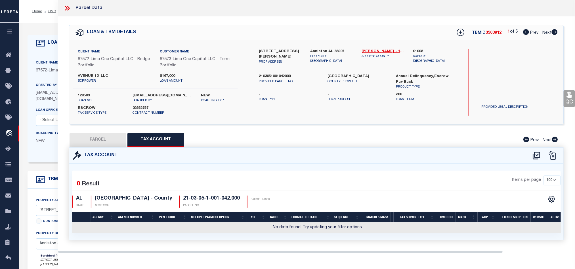
scroll to position [0, 0]
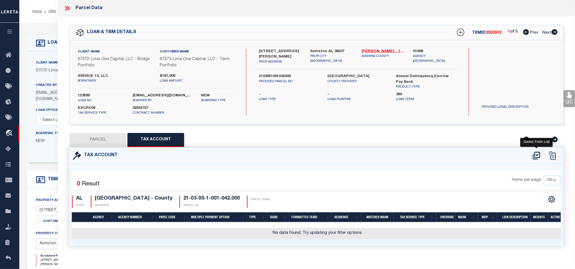
click at [537, 156] on icon at bounding box center [535, 155] width 9 height 9
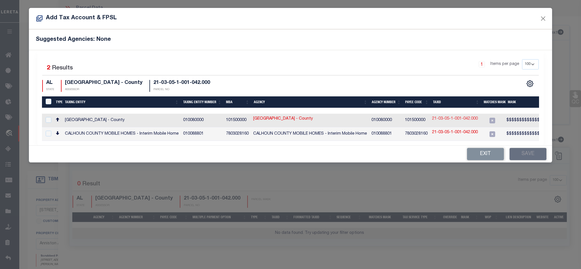
click at [457, 119] on link "21-03-05-1-001-042.000" at bounding box center [455, 119] width 46 height 6
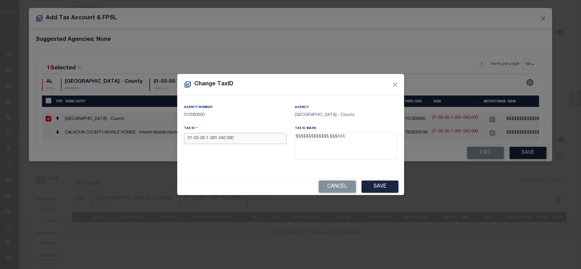
click at [248, 141] on input "21-03-05-1-001-042.000" at bounding box center [235, 138] width 102 height 11
click at [383, 189] on button "Save" at bounding box center [380, 187] width 37 height 12
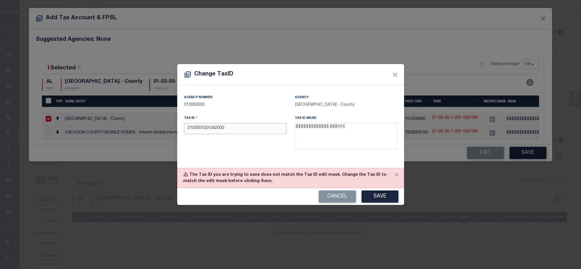
click at [217, 129] on input "2103051001042000" at bounding box center [235, 128] width 102 height 11
click at [375, 199] on button "Save" at bounding box center [380, 197] width 37 height 12
click at [346, 176] on div "The TaxID you entered already exists, tied to Parcel Number V-70715170150498565…" at bounding box center [290, 178] width 227 height 20
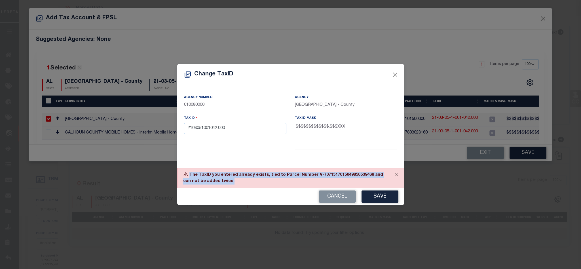
click at [346, 176] on div "The TaxID you entered already exists, tied to Parcel Number V-70715170150498565…" at bounding box center [290, 178] width 227 height 20
copy div "The TaxID you entered already exists, tied to Parcel Number V-70715170150498565…"
click at [340, 198] on button "Cancel" at bounding box center [337, 197] width 37 height 12
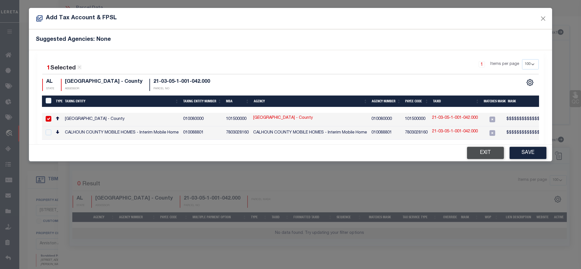
click at [487, 155] on button "Exit" at bounding box center [485, 153] width 37 height 12
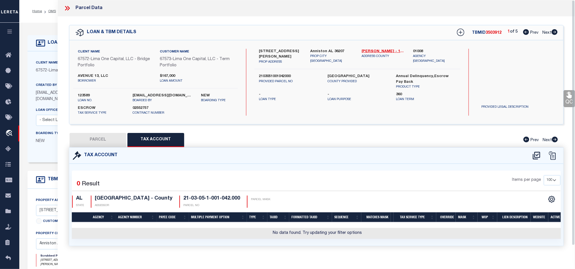
click at [111, 144] on button "PARCEL" at bounding box center [97, 140] width 57 height 14
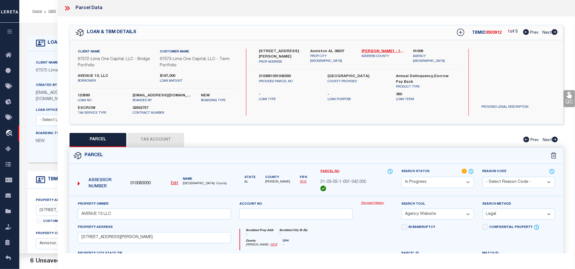
scroll to position [128, 0]
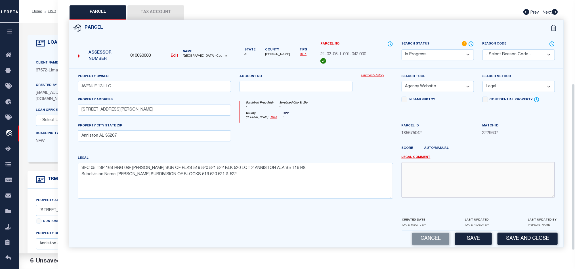
click at [482, 178] on textarea at bounding box center [477, 180] width 153 height 36
paste textarea "The TaxID you entered already exists, tied to Parcel Number V-70715170150498565…"
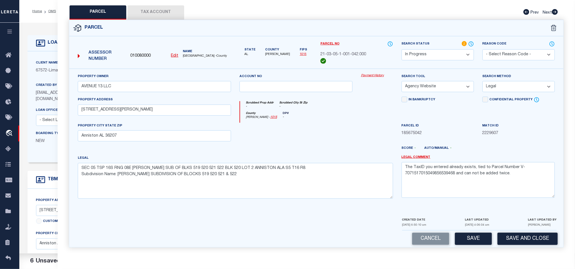
click at [448, 49] on div "Search Status Automated Search Bad Parcel Complete Duplicate Parcel High Dollar…" at bounding box center [437, 51] width 72 height 20
click at [446, 55] on select "Automated Search Bad Parcel Complete Duplicate Parcel High Dollar Reporting In …" at bounding box center [437, 54] width 72 height 11
click at [401, 50] on select "Automated Search Bad Parcel Complete Duplicate Parcel High Dollar Reporting In …" at bounding box center [437, 54] width 72 height 11
click at [436, 56] on select "Automated Search Bad Parcel Complete Duplicate Parcel High Dollar Reporting In …" at bounding box center [437, 54] width 72 height 11
click at [301, 146] on div at bounding box center [295, 134] width 121 height 23
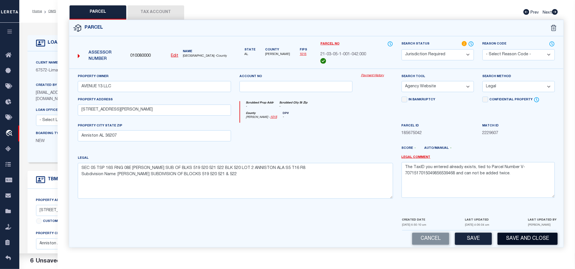
click at [529, 241] on button "Save and Close" at bounding box center [527, 239] width 60 height 12
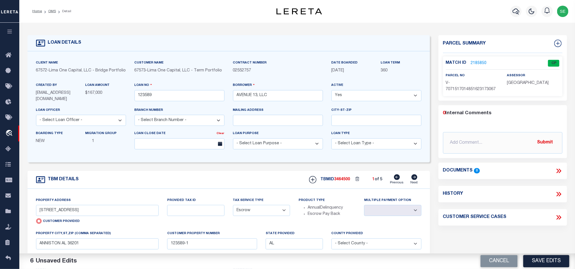
click at [415, 180] on icon at bounding box center [414, 177] width 6 height 6
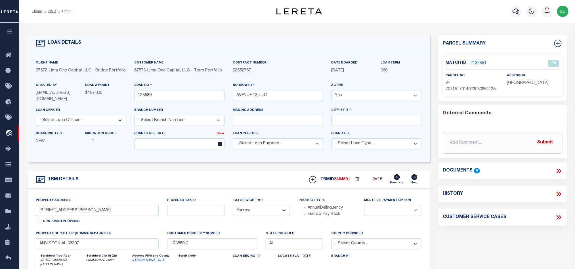
click at [415, 180] on icon at bounding box center [414, 177] width 6 height 6
click at [416, 180] on icon at bounding box center [414, 177] width 6 height 6
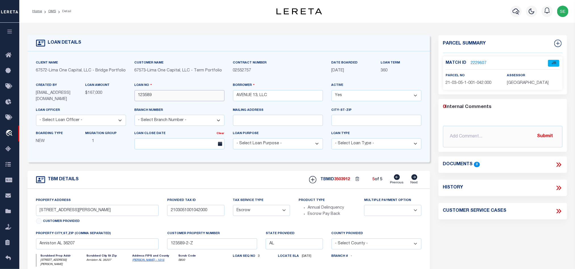
click at [197, 94] on input "123589" at bounding box center [179, 95] width 90 height 11
click at [342, 181] on span "3503912" at bounding box center [342, 180] width 16 height 4
copy span "3503912"
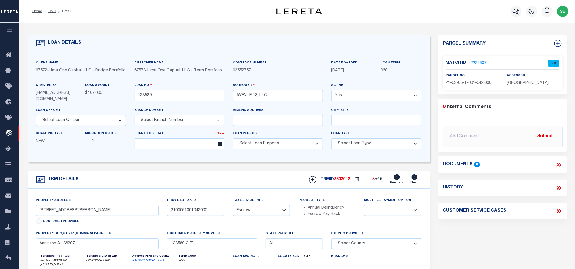
click at [529, 83] on span "[GEOGRAPHIC_DATA]" at bounding box center [527, 83] width 42 height 4
copy div "[GEOGRAPHIC_DATA]"
click at [460, 87] on div "Match ID 2229607 JR parcel no 21-03-05-1-001-042.000" at bounding box center [502, 72] width 119 height 33
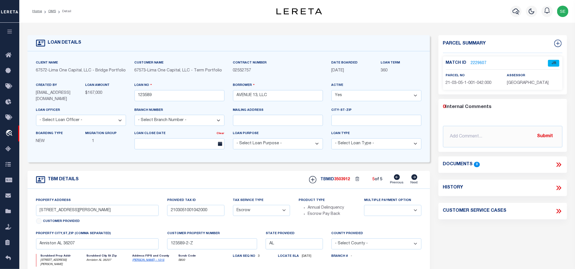
click at [463, 82] on span "21-03-05-1-001-042.000" at bounding box center [469, 83] width 46 height 4
copy div "21-03-05-1-001-042.000"
drag, startPoint x: 231, startPoint y: 181, endPoint x: 225, endPoint y: 151, distance: 29.8
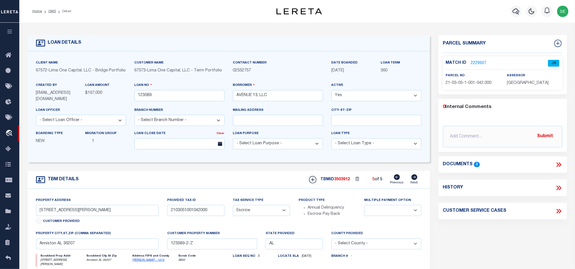
click at [231, 181] on div "TBM DETAILS TBMID 3503912 5 of 5 Next" at bounding box center [229, 180] width 402 height 18
drag, startPoint x: 50, startPoint y: 9, endPoint x: 277, endPoint y: 66, distance: 234.1
click at [50, 10] on link "OMS" at bounding box center [52, 11] width 8 height 3
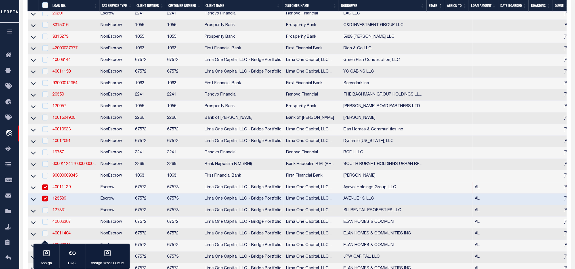
scroll to position [553, 0]
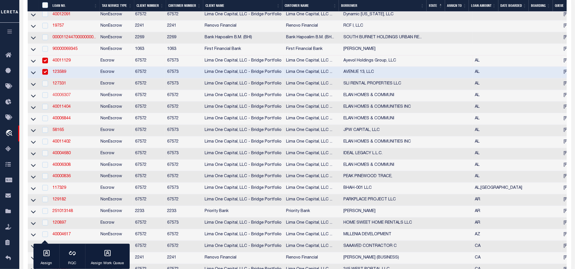
click at [61, 98] on link "40006307" at bounding box center [61, 96] width 18 height 4
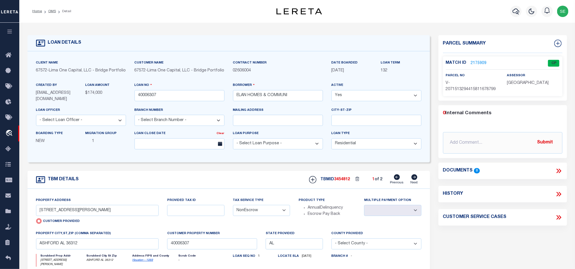
click at [414, 180] on icon at bounding box center [414, 177] width 6 height 6
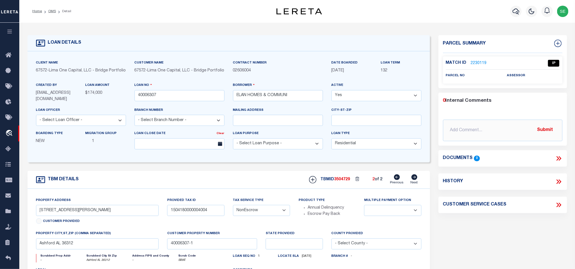
click at [397, 180] on icon at bounding box center [397, 177] width 6 height 6
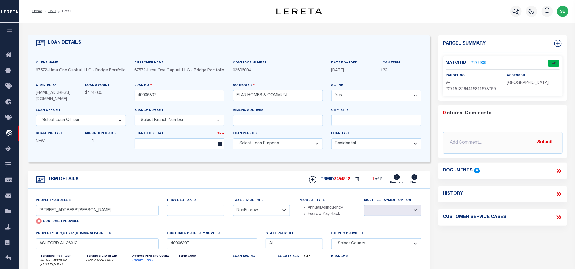
click at [475, 63] on link "2175909" at bounding box center [478, 63] width 16 height 6
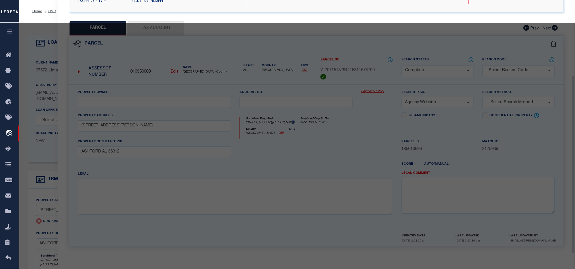
scroll to position [116, 0]
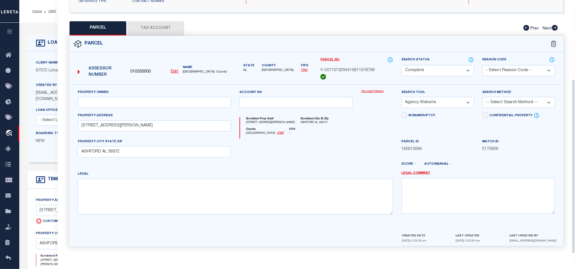
click at [157, 25] on button "Tax Account" at bounding box center [155, 28] width 57 height 14
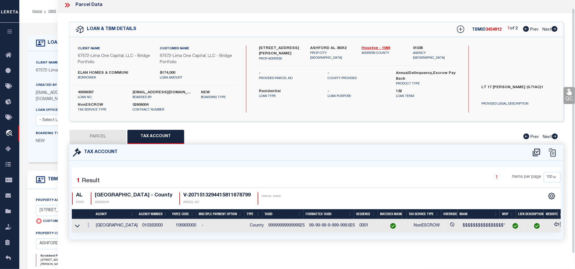
scroll to position [13, 0]
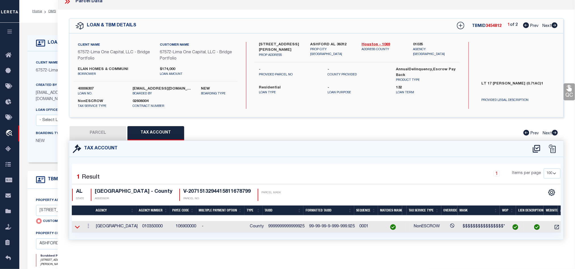
click at [77, 226] on icon at bounding box center [77, 227] width 5 height 3
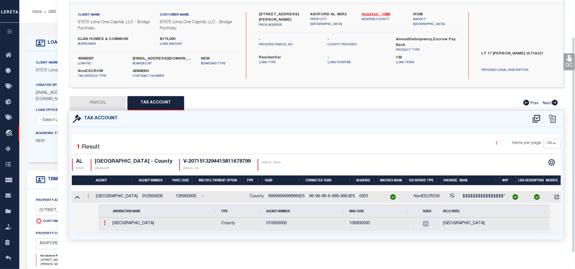
click at [104, 221] on icon at bounding box center [105, 223] width 2 height 5
click at [110, 230] on img at bounding box center [112, 232] width 6 height 6
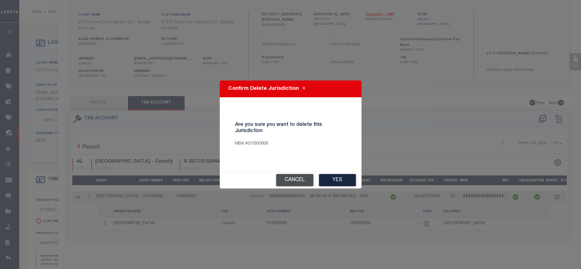
click at [302, 181] on button "Cancel" at bounding box center [294, 180] width 37 height 12
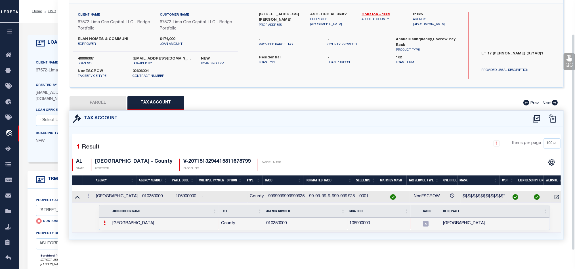
click at [86, 100] on button "PARCEL" at bounding box center [97, 103] width 57 height 14
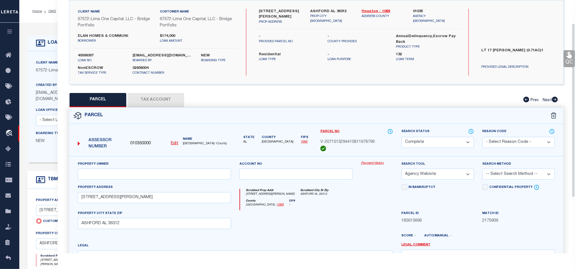
scroll to position [0, 0]
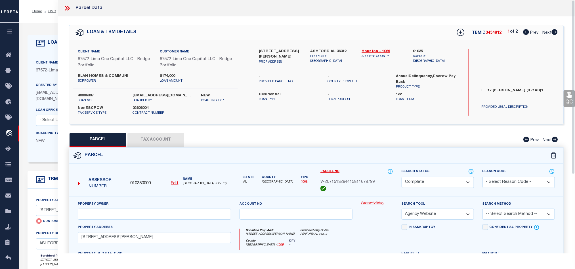
click at [66, 4] on div "Parcel Data" at bounding box center [316, 8] width 517 height 16
click at [67, 7] on icon at bounding box center [67, 8] width 7 height 7
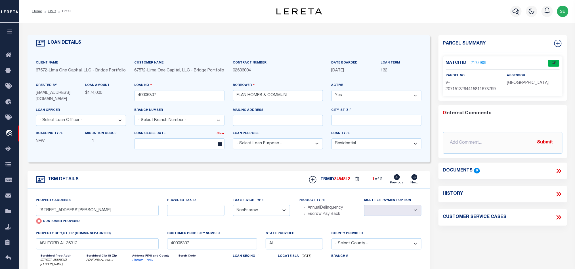
click at [267, 182] on div "TBM DETAILS TBMID 3454812 1 of 2 Next" at bounding box center [229, 180] width 402 height 18
drag, startPoint x: 48, startPoint y: 10, endPoint x: 274, endPoint y: 122, distance: 251.9
click at [48, 10] on link "OMS" at bounding box center [52, 11] width 8 height 3
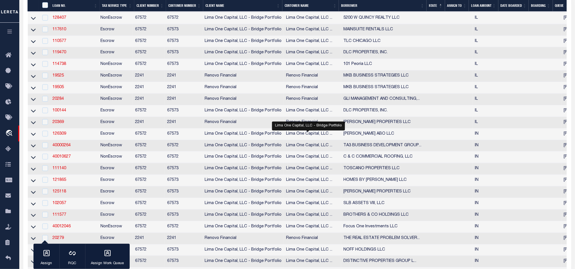
scroll to position [1787, 0]
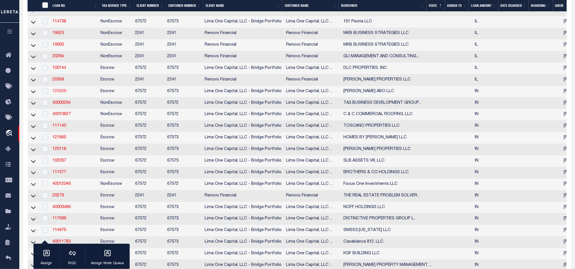
click at [60, 93] on link "126309" at bounding box center [59, 91] width 14 height 4
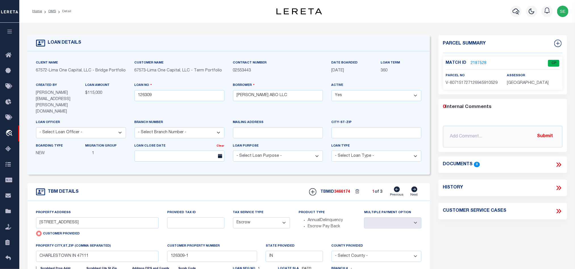
click at [415, 187] on icon at bounding box center [414, 190] width 6 height 6
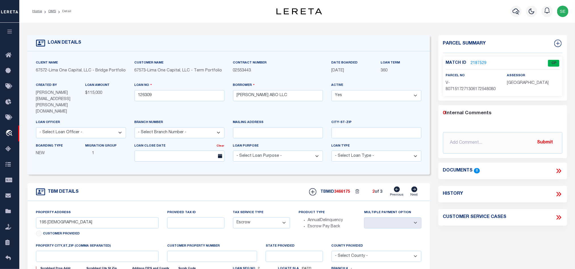
click at [415, 187] on icon at bounding box center [414, 190] width 6 height 6
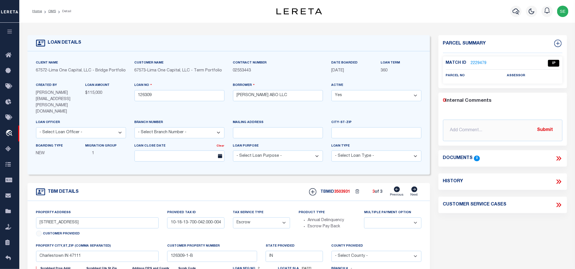
click at [397, 187] on icon at bounding box center [397, 190] width 6 height 6
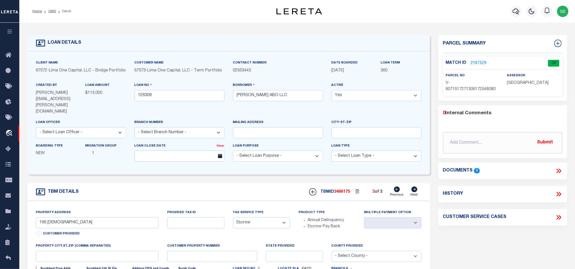
click at [397, 187] on icon at bounding box center [397, 190] width 6 height 6
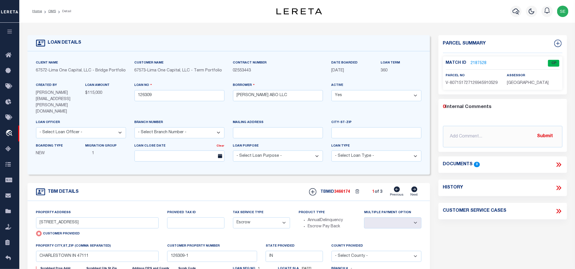
click at [267, 183] on div "TBM DETAILS TBMID 3466174 1 of 3 Next" at bounding box center [229, 192] width 402 height 18
drag, startPoint x: 53, startPoint y: 10, endPoint x: 387, endPoint y: 88, distance: 343.0
click at [53, 10] on link "OMS" at bounding box center [52, 11] width 8 height 3
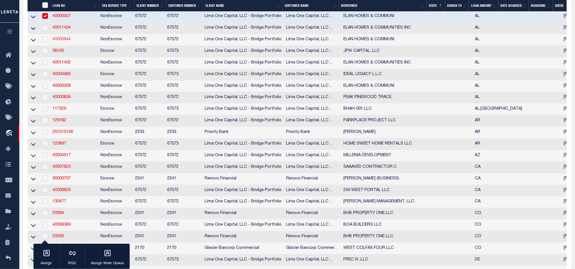
click at [56, 41] on link "40006844" at bounding box center [61, 39] width 18 height 4
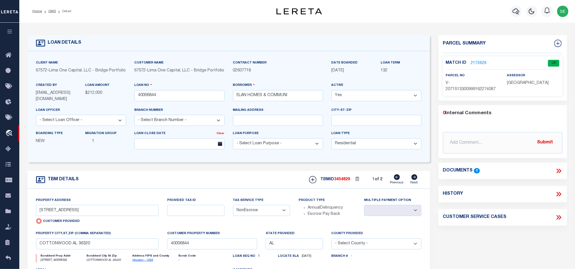
click at [415, 180] on icon at bounding box center [414, 177] width 6 height 6
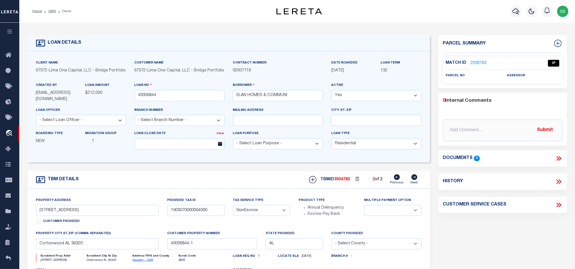
click at [396, 180] on icon at bounding box center [397, 177] width 6 height 6
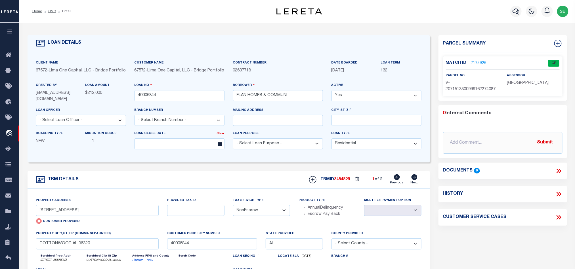
click at [479, 61] on link "2175926" at bounding box center [478, 63] width 16 height 6
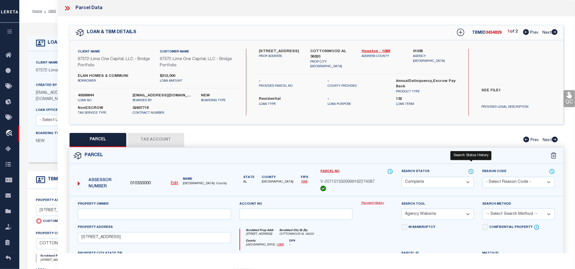
click at [471, 172] on icon at bounding box center [471, 171] width 1 height 2
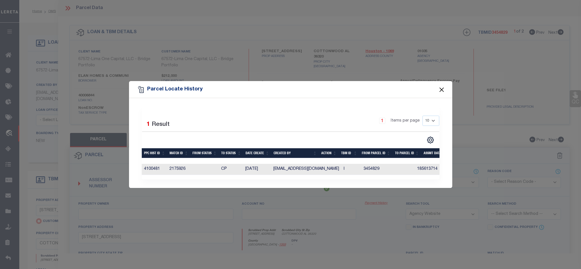
click at [442, 86] on button "Close" at bounding box center [441, 89] width 7 height 7
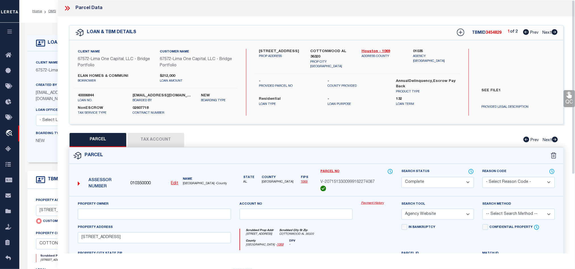
click at [151, 144] on button "Tax Account" at bounding box center [155, 140] width 57 height 14
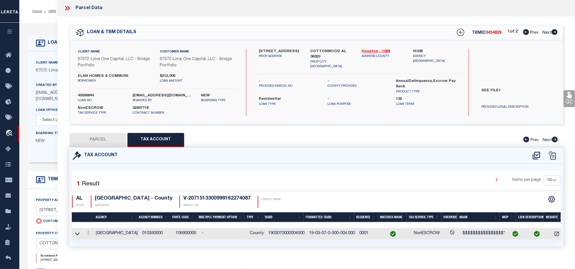
click at [113, 141] on button "PARCEL" at bounding box center [97, 140] width 57 height 14
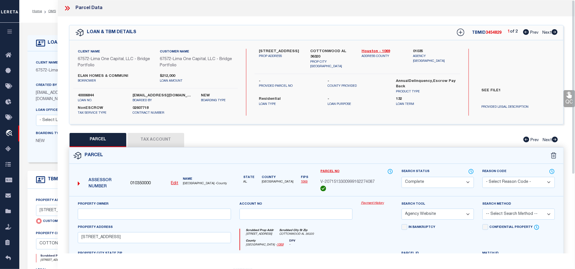
click at [65, 5] on icon at bounding box center [67, 8] width 7 height 7
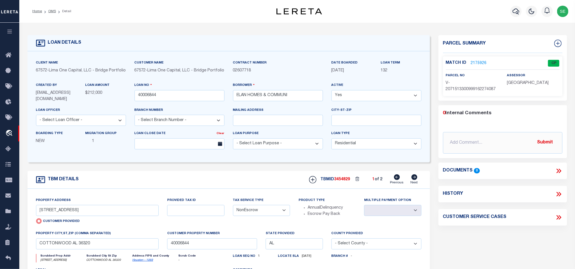
click at [284, 179] on div "TBM DETAILS TBMID 3454829 1 of 2 Next" at bounding box center [229, 180] width 402 height 18
click at [51, 12] on link "OMS" at bounding box center [52, 11] width 8 height 3
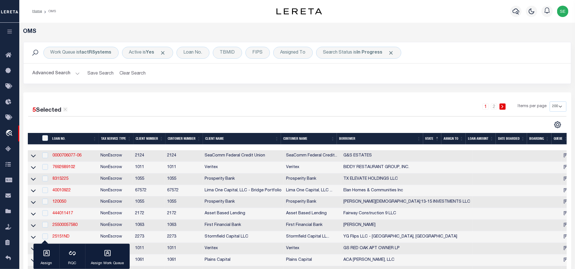
click at [395, 108] on div "1 2 Items per page 10 25 50 100 200" at bounding box center [364, 109] width 401 height 15
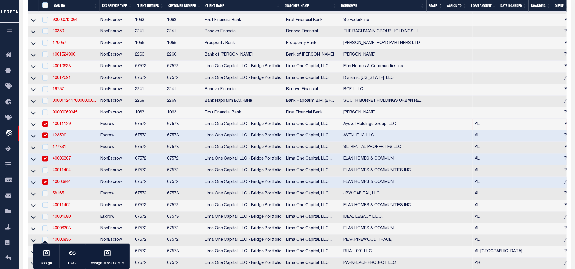
scroll to position [553, 0]
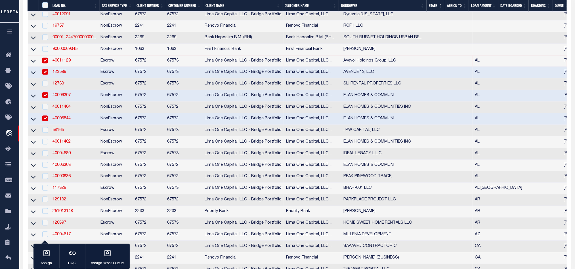
click at [55, 132] on link "58165" at bounding box center [57, 130] width 11 height 4
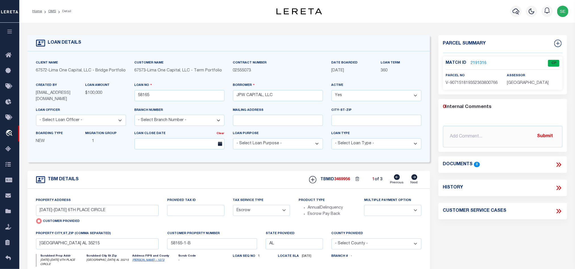
click at [414, 180] on icon at bounding box center [414, 177] width 6 height 6
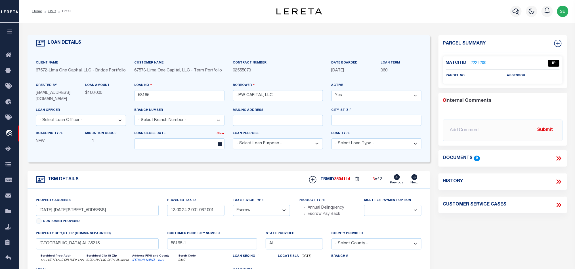
click at [513, 230] on div "Parcel Summary Match ID 2229200 0" at bounding box center [502, 192] width 137 height 315
click at [482, 226] on div "Parcel Summary Match ID 2229200 0" at bounding box center [502, 192] width 137 height 315
click at [483, 226] on div "Parcel Summary Match ID 2229200 0" at bounding box center [502, 192] width 137 height 315
click at [233, 180] on div "TBM DETAILS TBMID 3504114 3 of 3 Next" at bounding box center [229, 180] width 402 height 18
click at [51, 13] on link "OMS" at bounding box center [52, 11] width 8 height 3
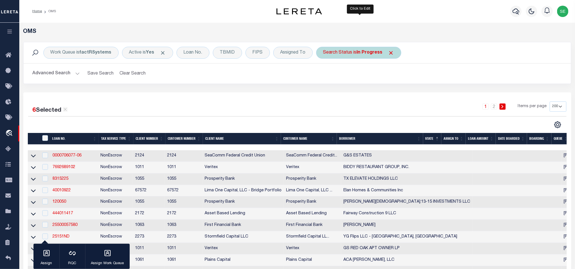
click at [362, 56] on div "Search Status is In Progress" at bounding box center [358, 53] width 85 height 12
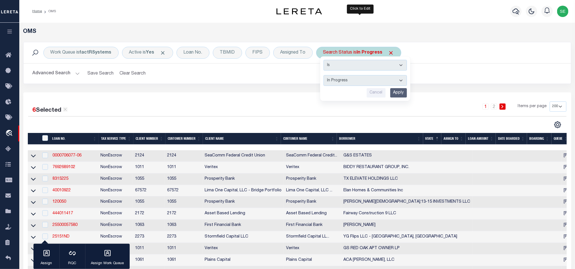
click at [375, 97] on input "Cancel" at bounding box center [375, 92] width 19 height 9
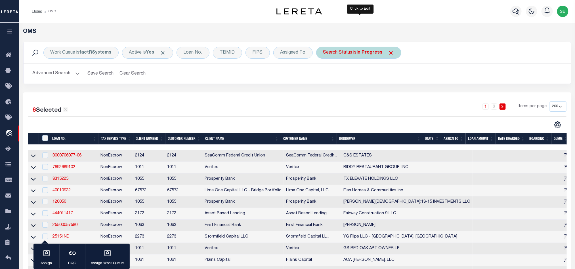
click at [347, 59] on div "Work Queue is factRSystems Active is Yes Loan No. TBMID FIPS Assigned To Search…" at bounding box center [297, 52] width 547 height 21
click at [367, 54] on b "In Progress" at bounding box center [369, 52] width 26 height 5
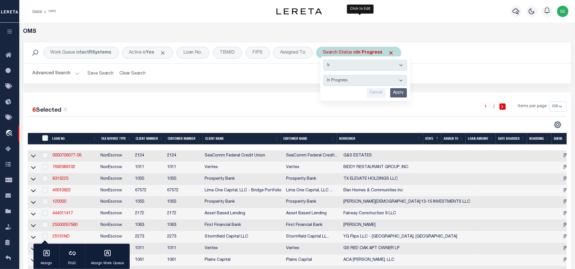
click at [400, 96] on input "Apply" at bounding box center [398, 92] width 17 height 9
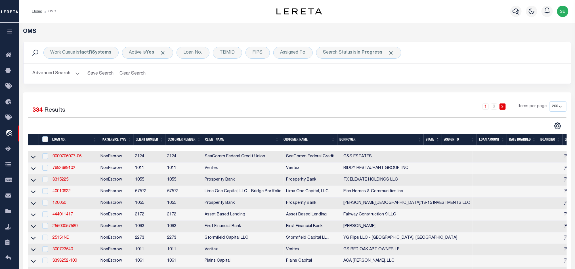
click at [405, 85] on div "Work Queue is factRSystems Active is Yes Loan No. TBMID FIPS Assigned To Search…" at bounding box center [297, 67] width 556 height 50
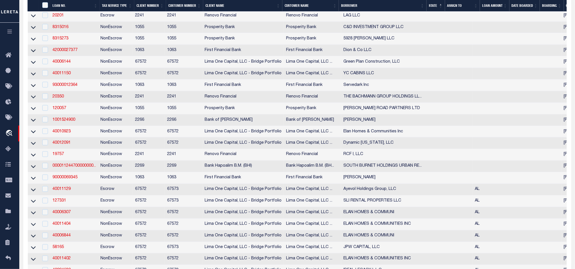
scroll to position [596, 0]
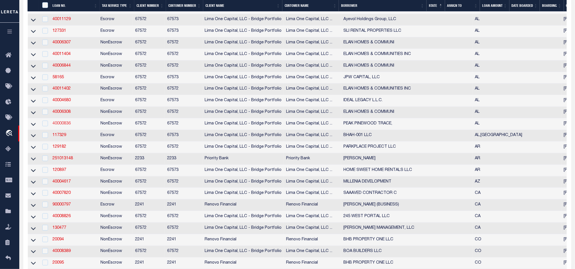
click at [55, 126] on link "40000836" at bounding box center [61, 124] width 18 height 4
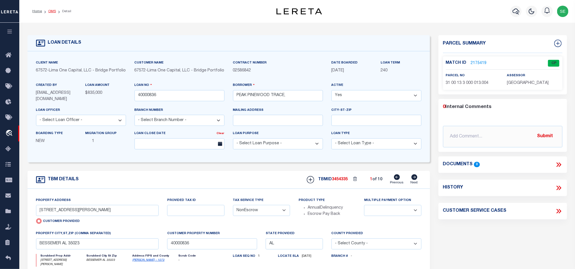
click at [51, 10] on link "OMS" at bounding box center [52, 11] width 8 height 3
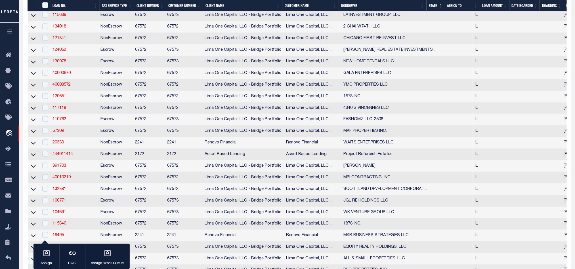
scroll to position [1414, 0]
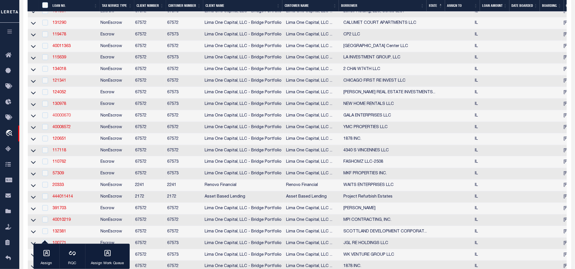
click at [60, 118] on link "40000670" at bounding box center [61, 116] width 18 height 4
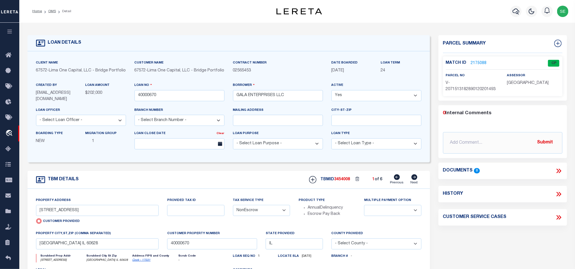
click at [413, 180] on icon at bounding box center [414, 177] width 6 height 6
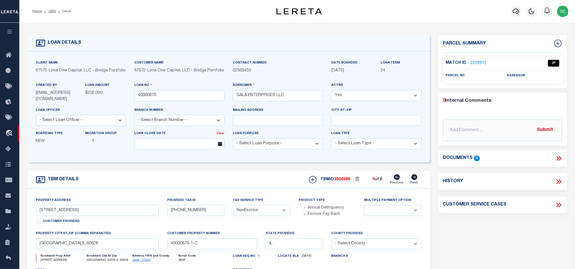
click at [413, 180] on icon at bounding box center [414, 177] width 6 height 6
click at [397, 180] on icon at bounding box center [397, 177] width 6 height 6
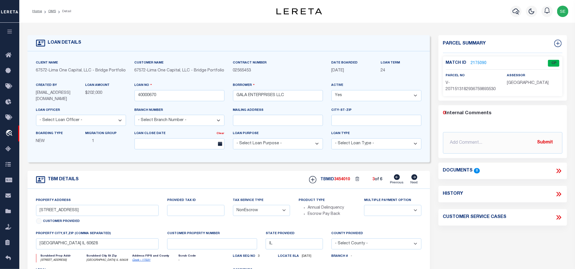
click at [481, 60] on p "2175090" at bounding box center [478, 63] width 16 height 6
click at [472, 60] on link "2175090" at bounding box center [478, 63] width 16 height 6
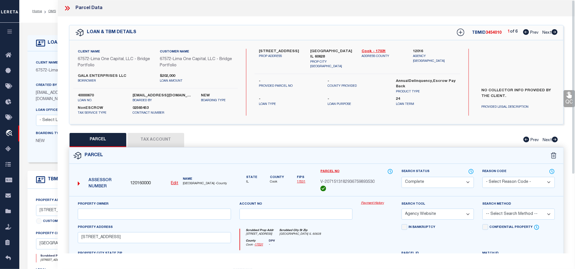
click at [151, 140] on button "Tax Account" at bounding box center [155, 140] width 57 height 14
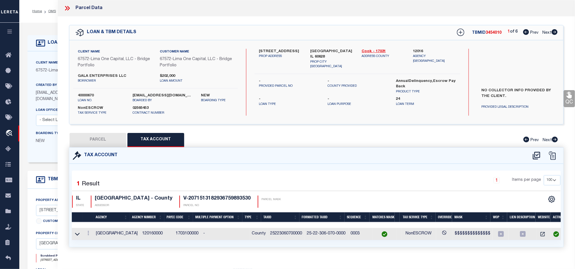
click at [93, 140] on button "PARCEL" at bounding box center [97, 140] width 57 height 14
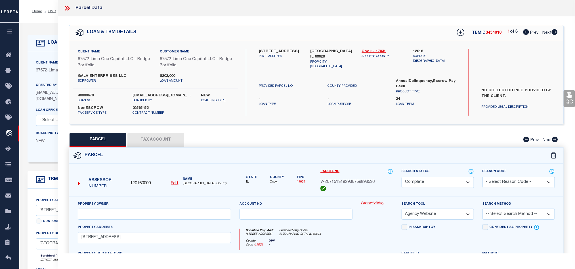
click at [68, 9] on icon at bounding box center [67, 8] width 7 height 7
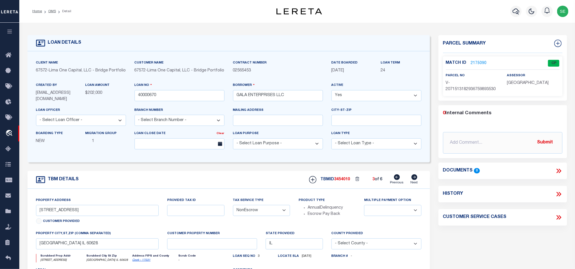
click at [510, 248] on div "Parcel Summary Match ID 2175090 0" at bounding box center [502, 192] width 137 height 315
click at [522, 241] on div "Parcel Summary Match ID 2175090 0" at bounding box center [502, 192] width 137 height 315
click at [244, 187] on div "TBM DETAILS TBMID 3454010 3 of 6 Next" at bounding box center [229, 180] width 402 height 18
click at [194, 180] on div "TBM DETAILS TBMID 3454010 3 of 6 Next" at bounding box center [229, 180] width 402 height 18
click at [52, 12] on link "OMS" at bounding box center [52, 11] width 8 height 3
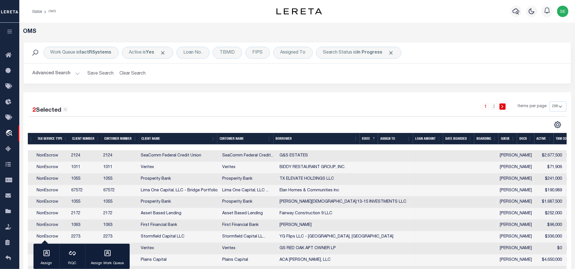
scroll to position [0, 65]
click at [558, 138] on th "TBM COUNT" at bounding box center [565, 139] width 26 height 12
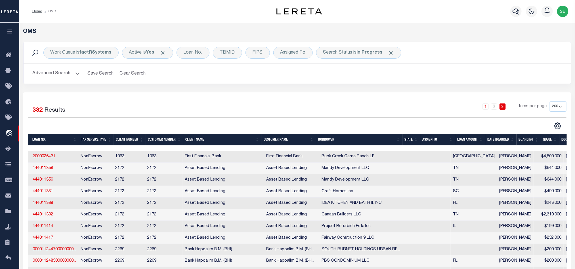
scroll to position [0, 25]
click at [45, 157] on link "2000026431" at bounding box center [46, 157] width 23 height 4
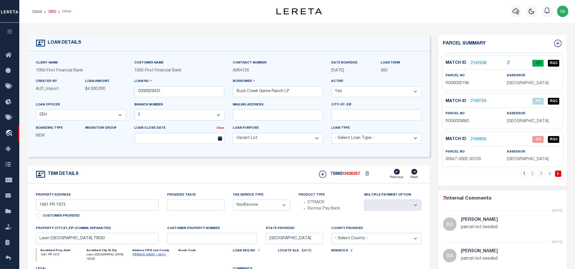
click at [51, 12] on link "OMS" at bounding box center [52, 11] width 8 height 3
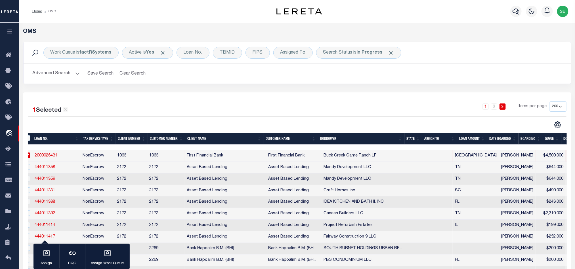
scroll to position [43, 0]
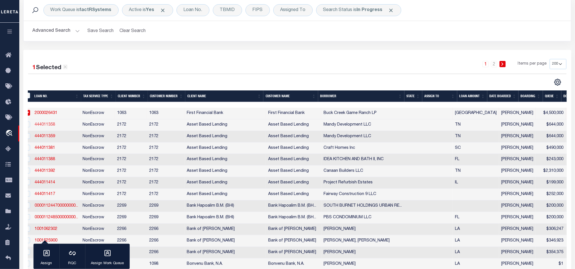
click at [42, 124] on link "444011358" at bounding box center [45, 125] width 20 height 4
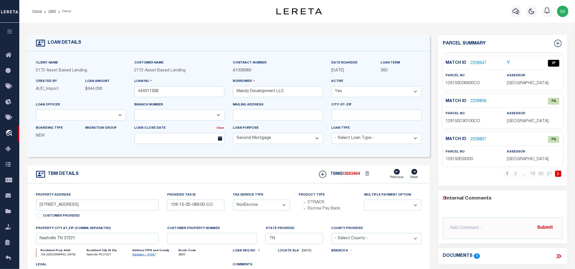
click at [281, 177] on div "TBM DETAILS TBMID 3503404 Previous Next" at bounding box center [229, 175] width 402 height 18
click at [454, 183] on div "1 2 ... 19 20 21" at bounding box center [502, 178] width 119 height 15
click at [285, 170] on div "TBM DETAILS TBMID 3503404 Previous Next" at bounding box center [229, 175] width 402 height 18
click at [473, 177] on div "1 2 ... 19 20 21" at bounding box center [502, 178] width 119 height 15
click at [242, 171] on div "TBM DETAILS TBMID 3503404 Previous Next" at bounding box center [229, 175] width 402 height 18
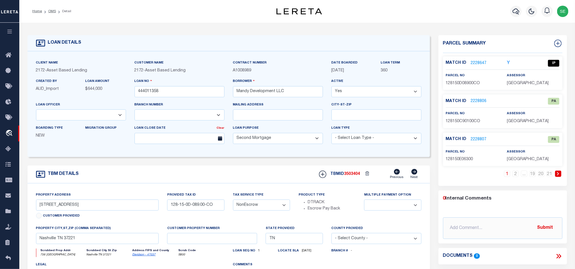
click at [278, 178] on div "TBM DETAILS TBMID 3503404 Previous Next" at bounding box center [229, 175] width 402 height 18
click at [46, 10] on li "OMS" at bounding box center [49, 11] width 14 height 5
click at [48, 11] on link "OMS" at bounding box center [52, 11] width 8 height 3
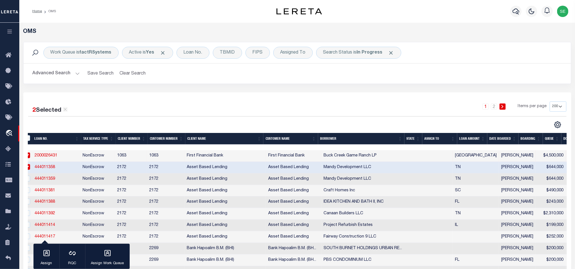
scroll to position [85, 0]
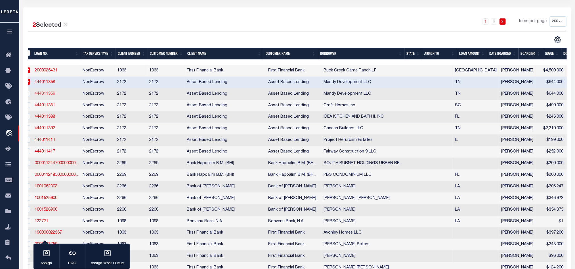
click at [42, 94] on link "444011359" at bounding box center [45, 94] width 20 height 4
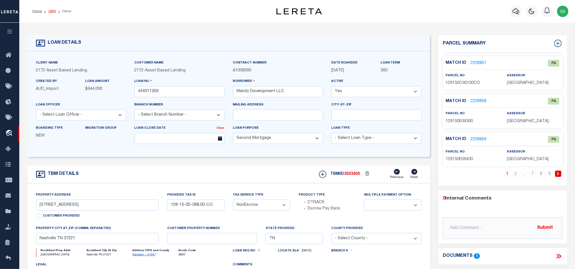
click at [51, 10] on link "OMS" at bounding box center [52, 11] width 8 height 3
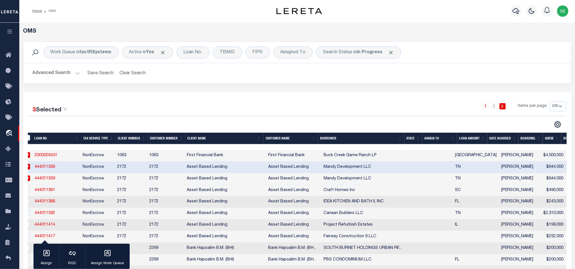
scroll to position [85, 0]
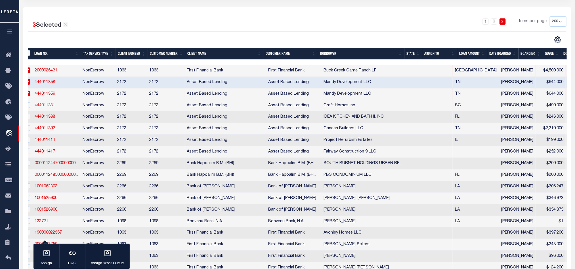
click at [42, 106] on link "444011381" at bounding box center [45, 106] width 20 height 4
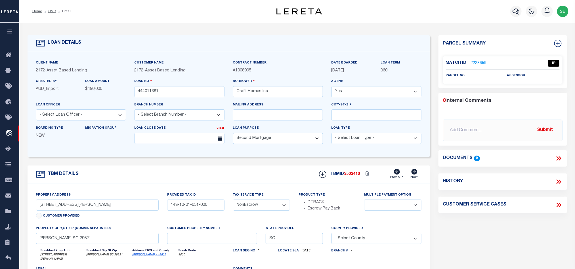
click at [277, 176] on div "TBM DETAILS TBMID 3503410 Previous Next" at bounding box center [229, 175] width 402 height 18
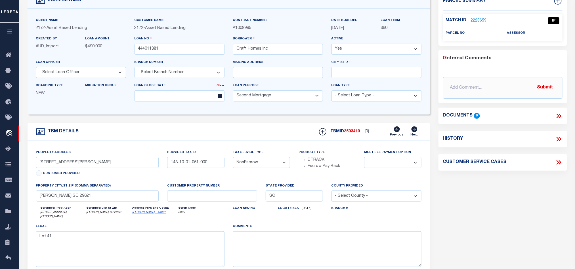
click at [470, 213] on div "Parcel Summary Match ID 2228659 0" at bounding box center [502, 150] width 137 height 314
drag, startPoint x: 48, startPoint y: 165, endPoint x: 68, endPoint y: 166, distance: 20.4
click at [68, 166] on input "[STREET_ADDRESS][PERSON_NAME]" at bounding box center [97, 162] width 123 height 11
click at [404, 206] on div "county provided - Select County - [GEOGRAPHIC_DATA] [GEOGRAPHIC_DATA] [GEOGRAPH…" at bounding box center [376, 194] width 98 height 23
click at [516, 205] on div "Parcel Summary Match ID 2228659 0" at bounding box center [502, 150] width 137 height 314
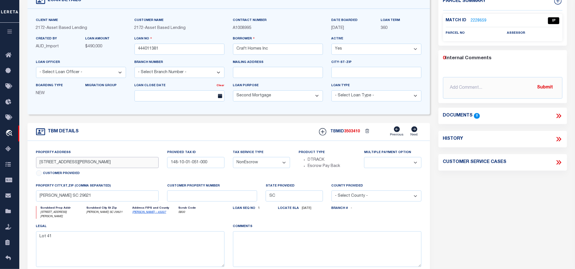
click at [96, 165] on input "[STREET_ADDRESS][PERSON_NAME]" at bounding box center [97, 162] width 123 height 11
click at [100, 196] on input "[PERSON_NAME] SC 29621" at bounding box center [97, 196] width 123 height 11
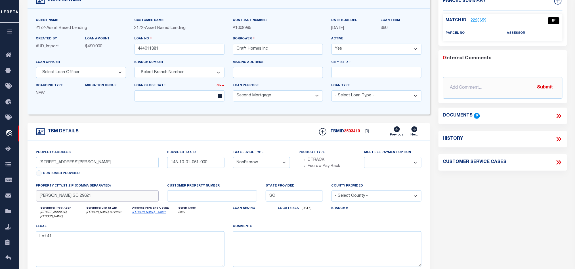
click at [100, 196] on input "[PERSON_NAME] SC 29621" at bounding box center [97, 196] width 123 height 11
click at [500, 229] on div "Parcel Summary Match ID 2228659 0" at bounding box center [502, 150] width 137 height 314
click at [486, 194] on div "Parcel Summary Match ID 2228659 0" at bounding box center [502, 150] width 137 height 314
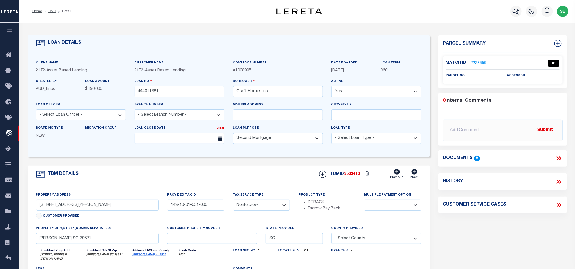
drag, startPoint x: 48, startPoint y: 10, endPoint x: 445, endPoint y: 105, distance: 407.8
click at [48, 10] on link "OMS" at bounding box center [52, 11] width 8 height 3
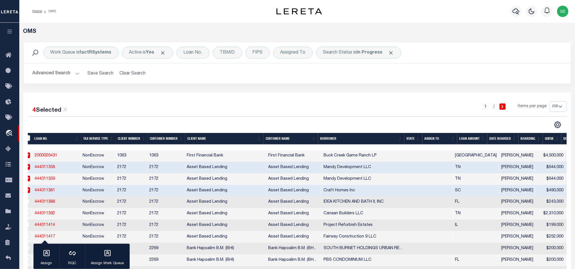
click at [384, 103] on div "1 2 Items per page 10 25 50 100 200" at bounding box center [364, 109] width 401 height 15
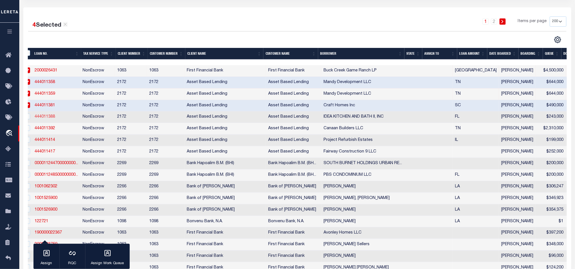
click at [43, 118] on link "444011388" at bounding box center [45, 117] width 20 height 4
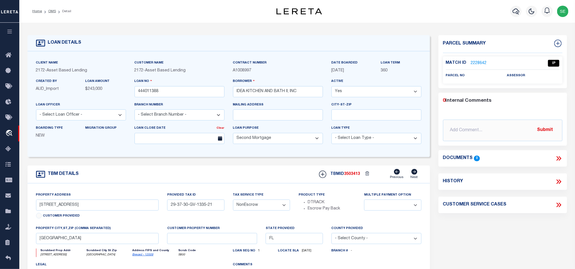
click at [264, 179] on div "TBM DETAILS TBMID 3503413 Previous Next" at bounding box center [229, 175] width 402 height 18
click at [513, 222] on div "Parcel Summary Match ID 2228642 0" at bounding box center [502, 190] width 137 height 310
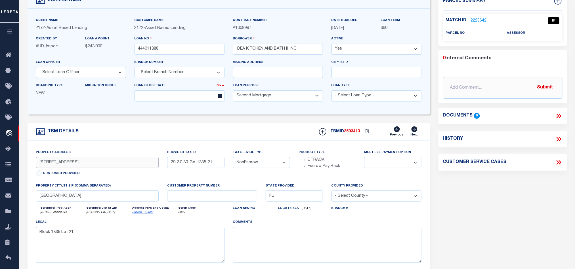
click at [59, 163] on input "[STREET_ADDRESS]" at bounding box center [97, 162] width 123 height 11
click at [149, 139] on div "TBM DETAILS TBMID 3503413 Previous Next" at bounding box center [229, 132] width 402 height 18
drag, startPoint x: 38, startPoint y: 198, endPoint x: 57, endPoint y: 202, distance: 20.0
click at [57, 202] on input "[GEOGRAPHIC_DATA]" at bounding box center [97, 196] width 123 height 11
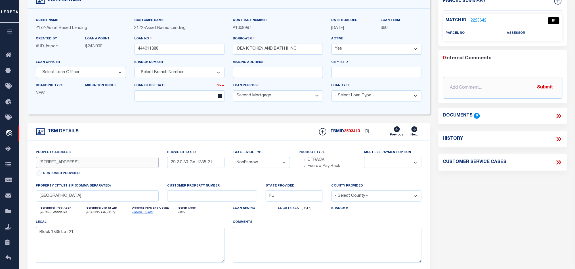
click at [58, 166] on input "[STREET_ADDRESS]" at bounding box center [97, 162] width 123 height 11
click at [185, 131] on div "TBM DETAILS TBMID 3503413 Previous Next" at bounding box center [229, 132] width 402 height 18
click at [101, 163] on input "[STREET_ADDRESS]" at bounding box center [97, 162] width 123 height 11
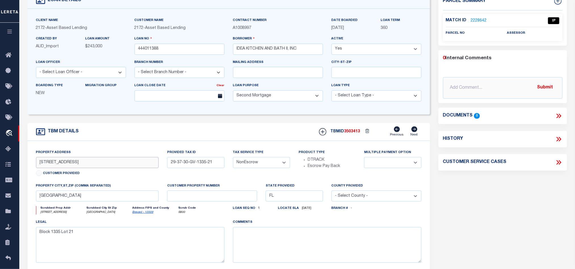
click at [101, 163] on input "[STREET_ADDRESS]" at bounding box center [97, 162] width 123 height 11
click at [97, 199] on input "[GEOGRAPHIC_DATA]" at bounding box center [97, 196] width 123 height 11
click at [482, 187] on div "Parcel Summary Match ID 2228642 0" at bounding box center [502, 148] width 137 height 310
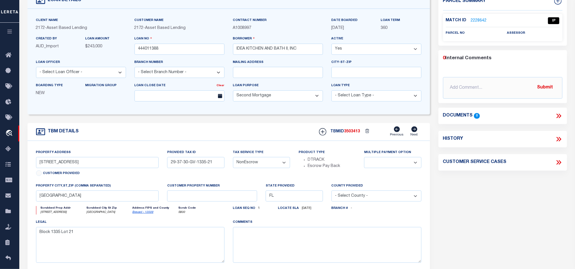
click at [271, 126] on div "TBM DETAILS TBMID 3503413 Previous Next" at bounding box center [229, 132] width 402 height 18
click at [445, 203] on div "Parcel Summary Match ID 2228642 0" at bounding box center [502, 148] width 137 height 310
